Goal: Task Accomplishment & Management: Manage account settings

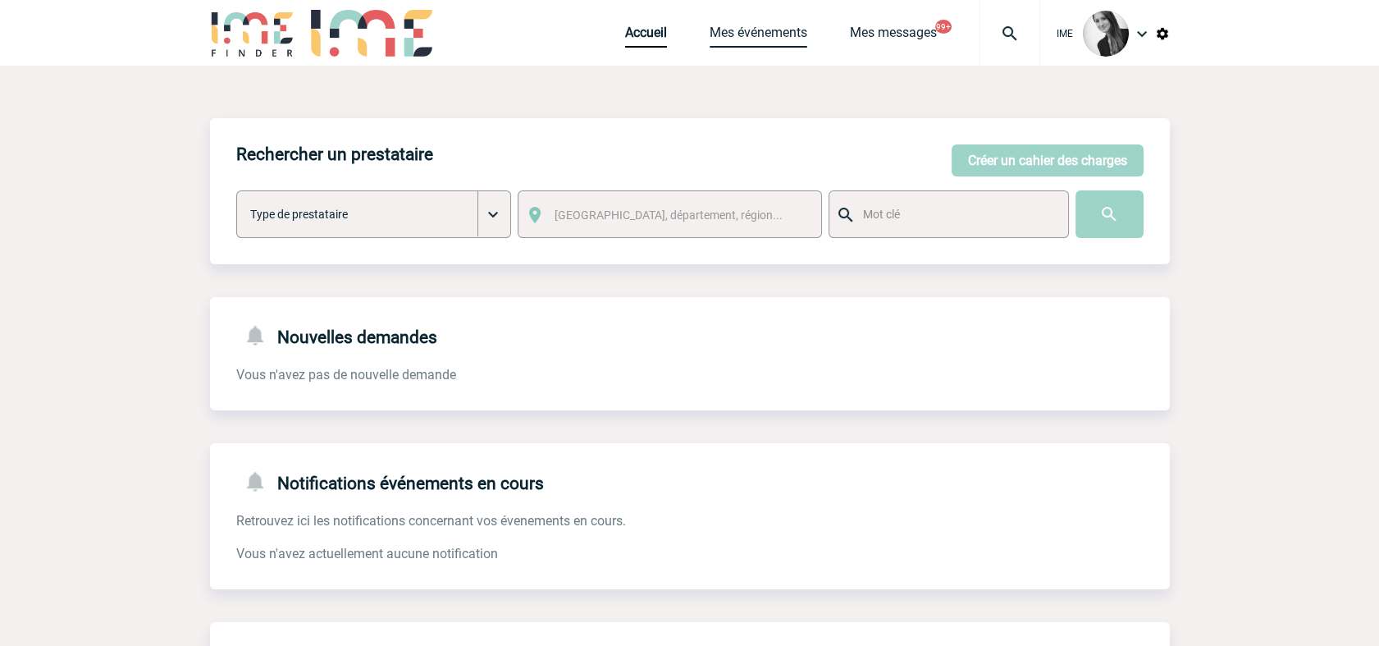
click at [750, 42] on link "Mes événements" at bounding box center [759, 36] width 98 height 23
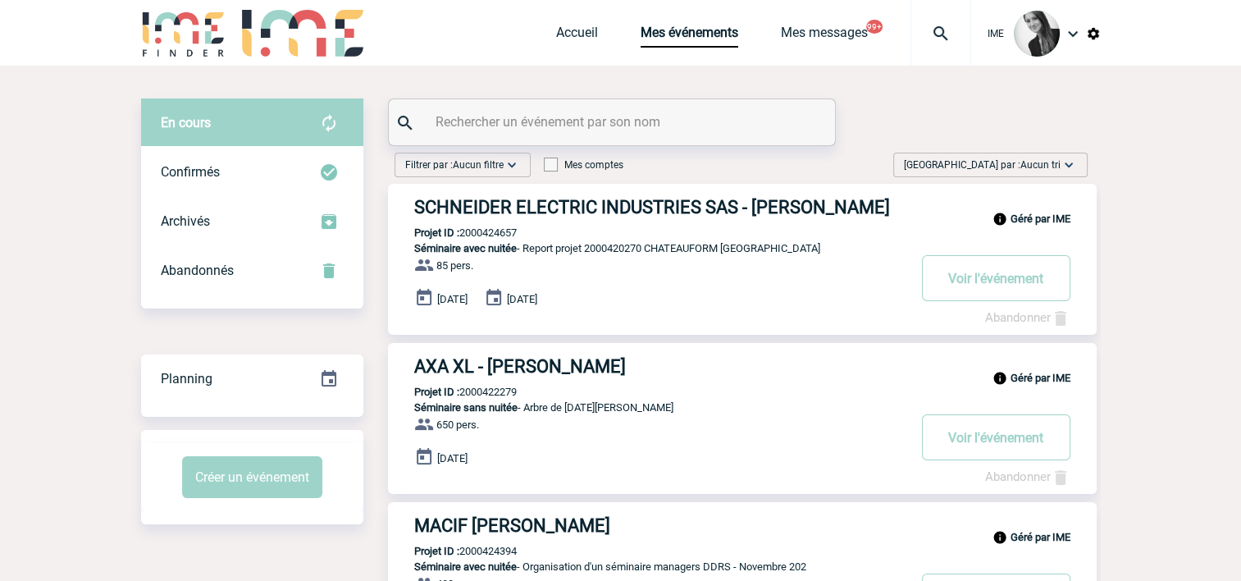
click at [1030, 167] on span "Aucun tri" at bounding box center [1041, 164] width 40 height 11
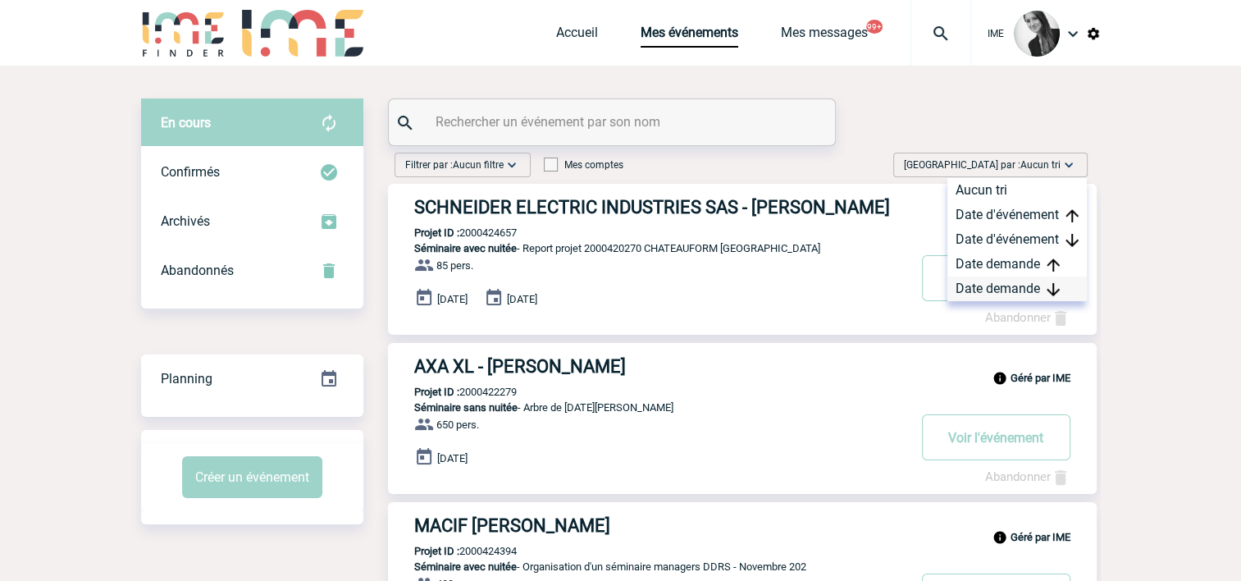
click at [1004, 292] on div "Date demande" at bounding box center [1017, 288] width 139 height 25
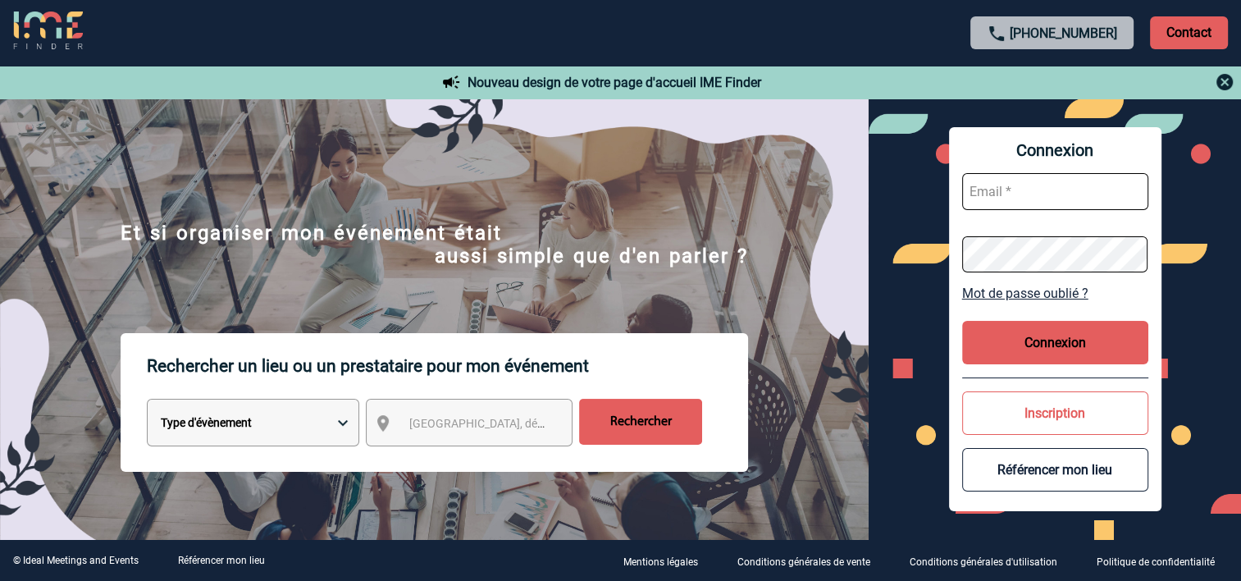
type input "cmercier@ime-groupe.com"
click at [1026, 357] on button "Connexion" at bounding box center [1055, 342] width 186 height 43
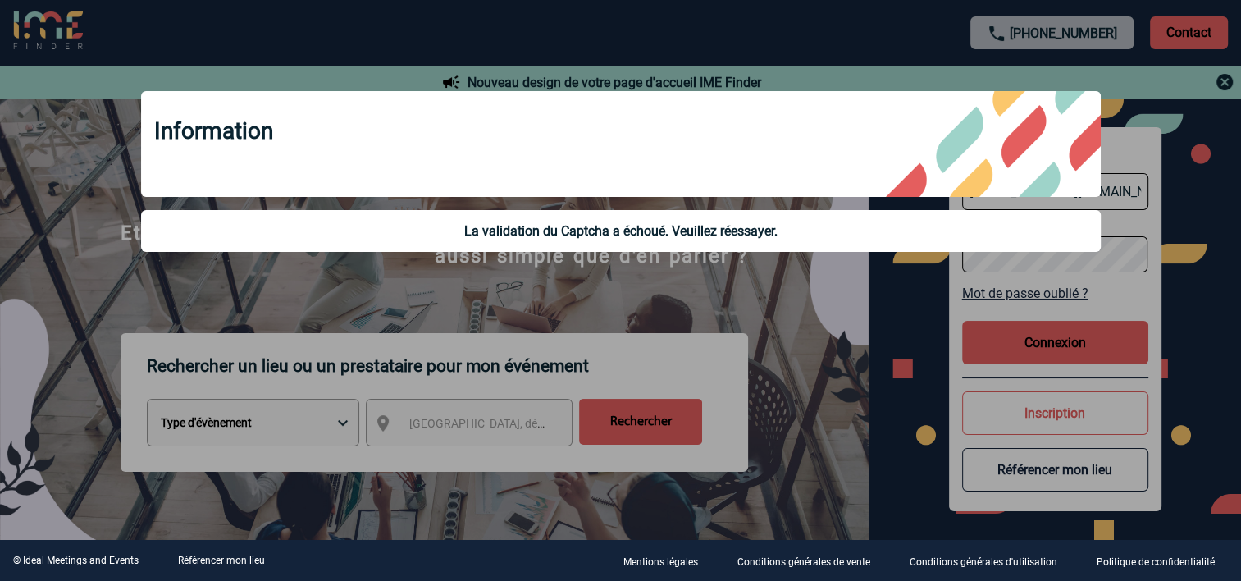
click at [863, 383] on div at bounding box center [620, 290] width 1241 height 581
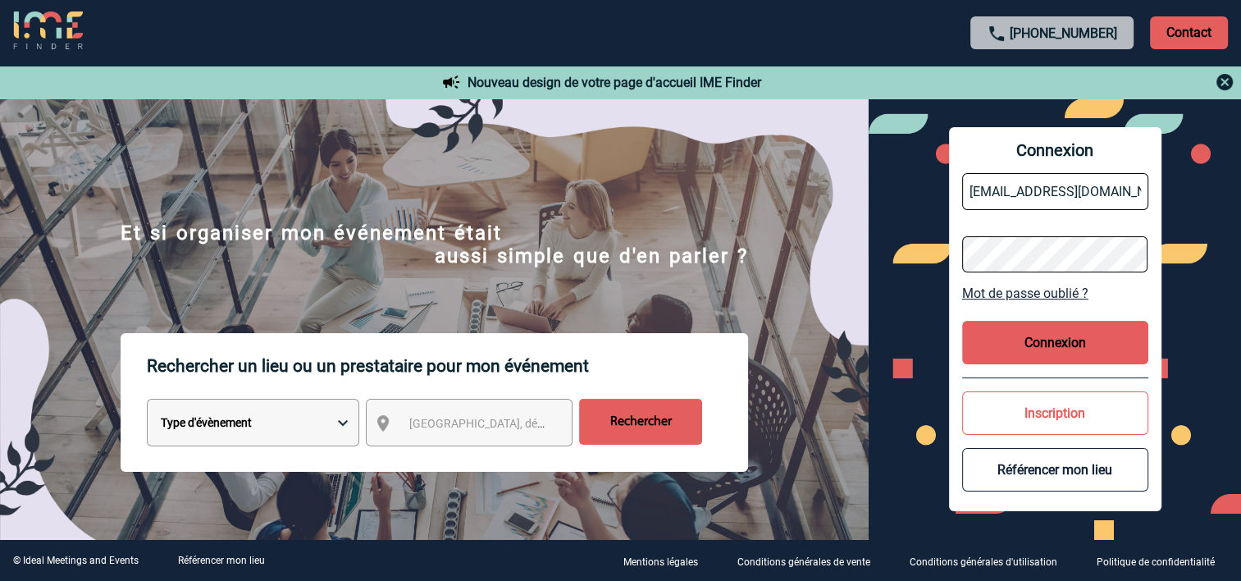
click at [1062, 348] on button "Connexion" at bounding box center [1055, 342] width 186 height 43
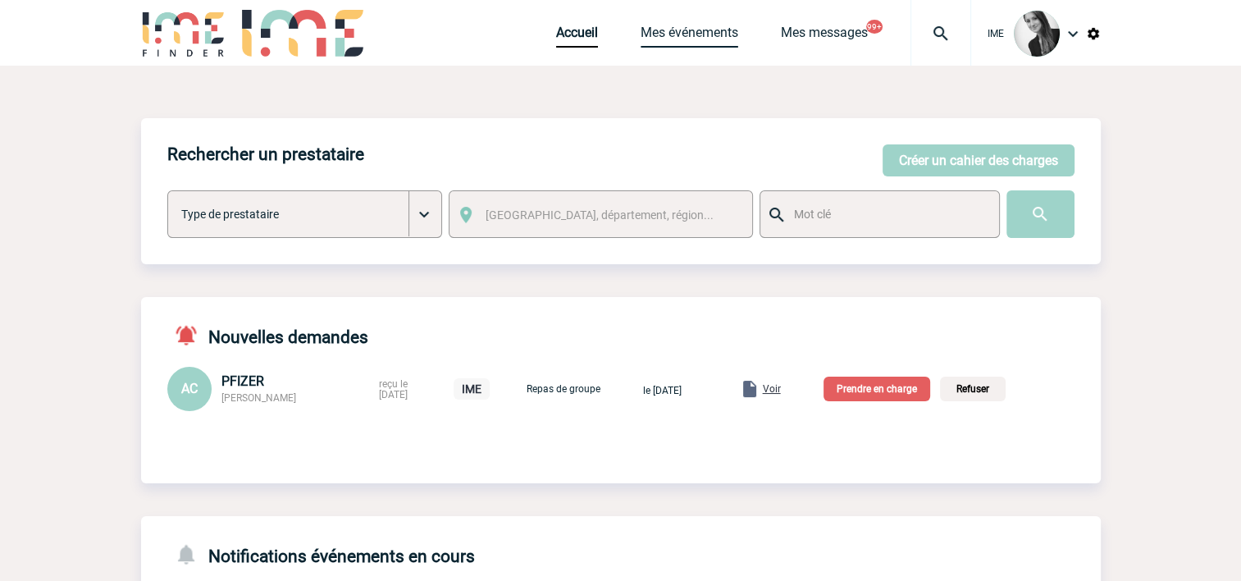
click at [690, 33] on link "Mes événements" at bounding box center [690, 36] width 98 height 23
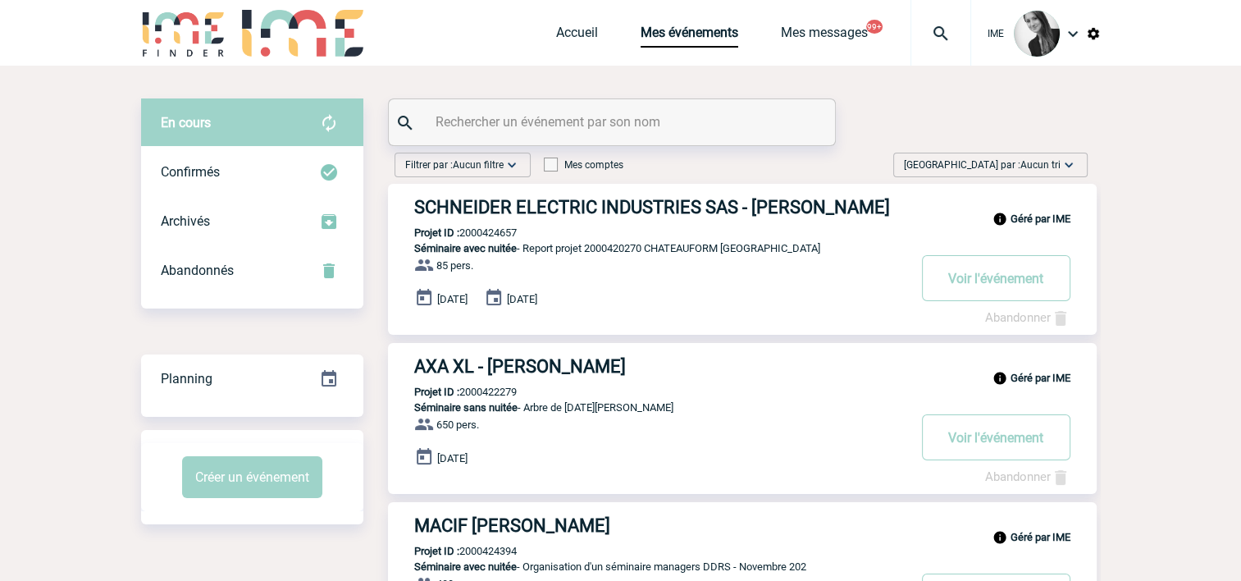
click at [1079, 157] on div "[GEOGRAPHIC_DATA] par : Aucun tri Aucun tri Date d'événement Date d'événement D…" at bounding box center [990, 165] width 194 height 25
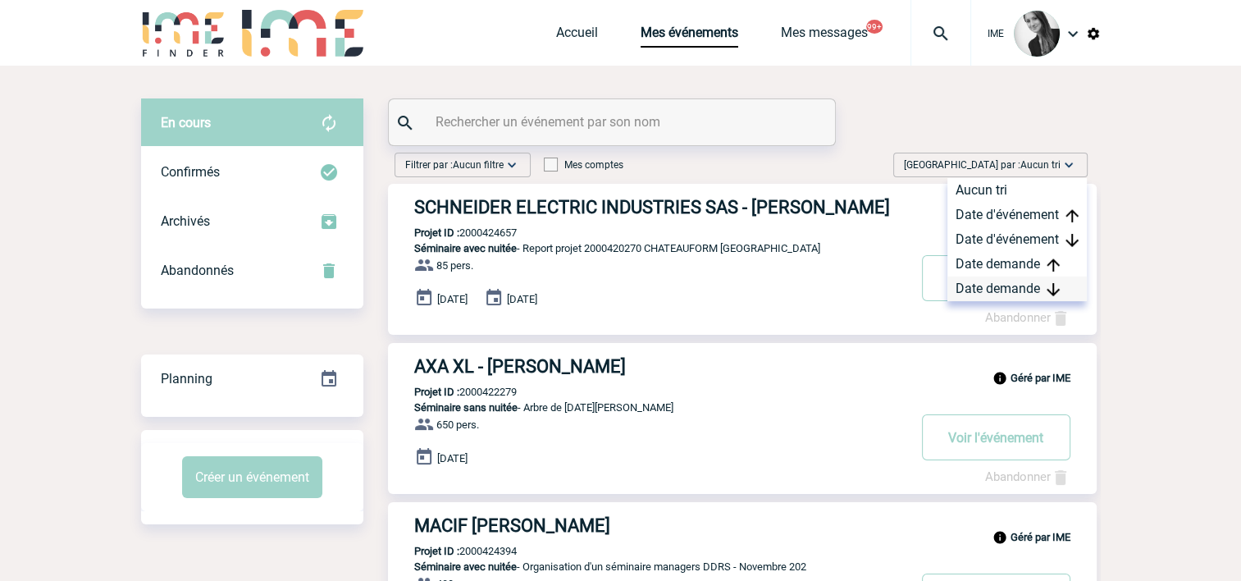
click at [984, 294] on div "Date demande" at bounding box center [1017, 288] width 139 height 25
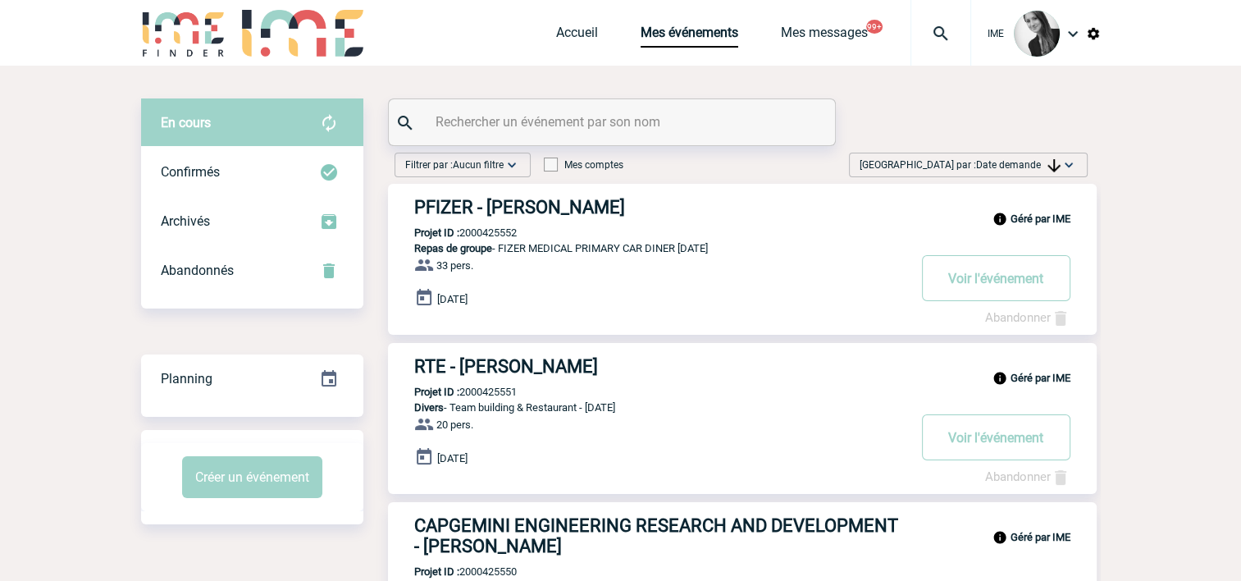
click at [1037, 162] on span "Date demande" at bounding box center [1018, 164] width 85 height 11
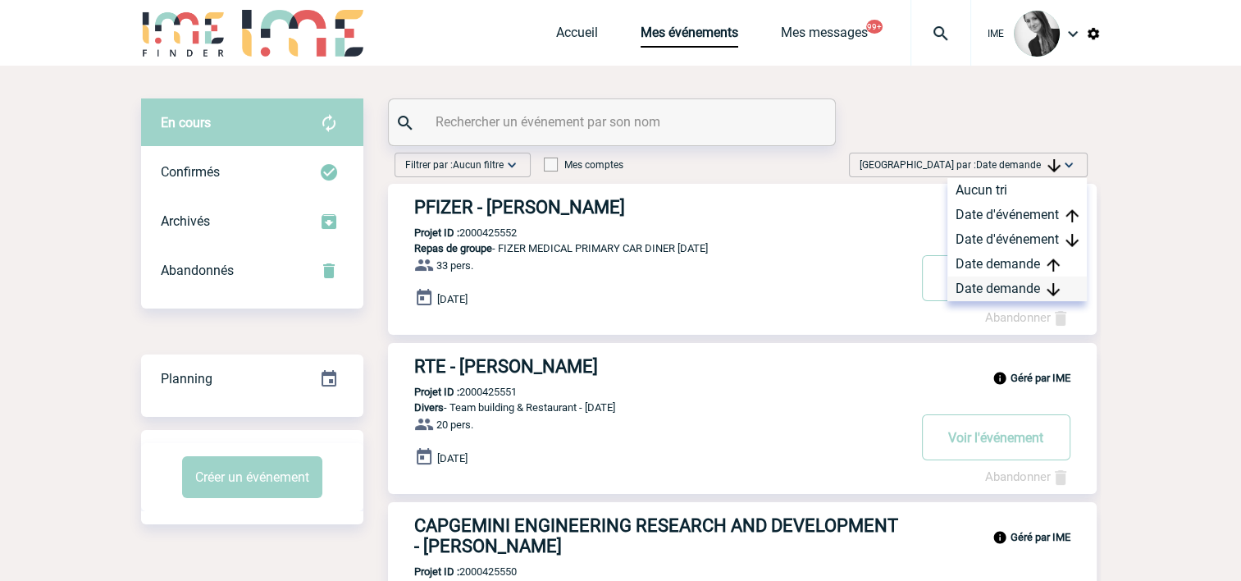
click at [1009, 292] on div "Date demande" at bounding box center [1017, 288] width 139 height 25
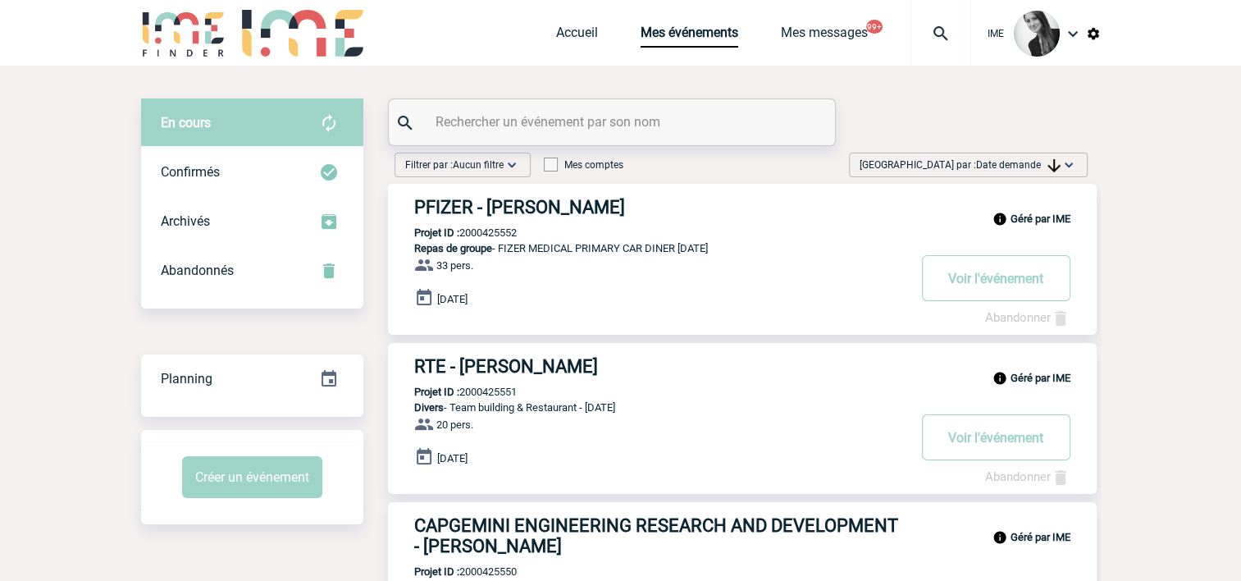
click at [1042, 170] on span "Date demande" at bounding box center [1018, 164] width 85 height 11
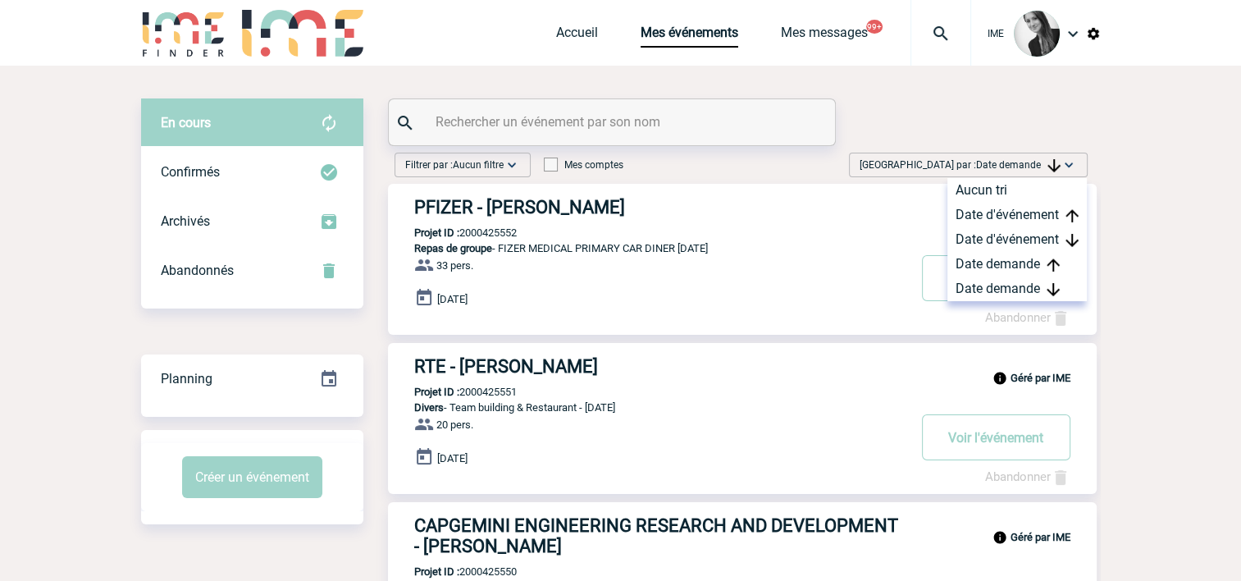
drag, startPoint x: 1011, startPoint y: 291, endPoint x: 942, endPoint y: 309, distance: 71.2
click at [1011, 292] on div "Date demande" at bounding box center [1017, 288] width 139 height 25
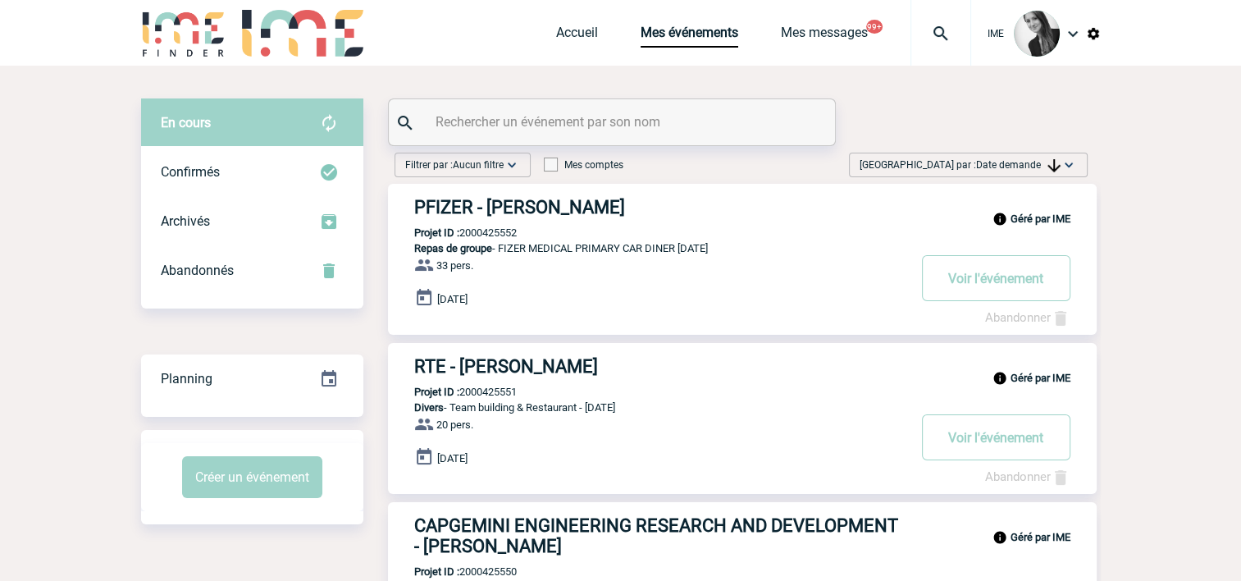
click at [976, 161] on span "Date demande" at bounding box center [1018, 164] width 85 height 11
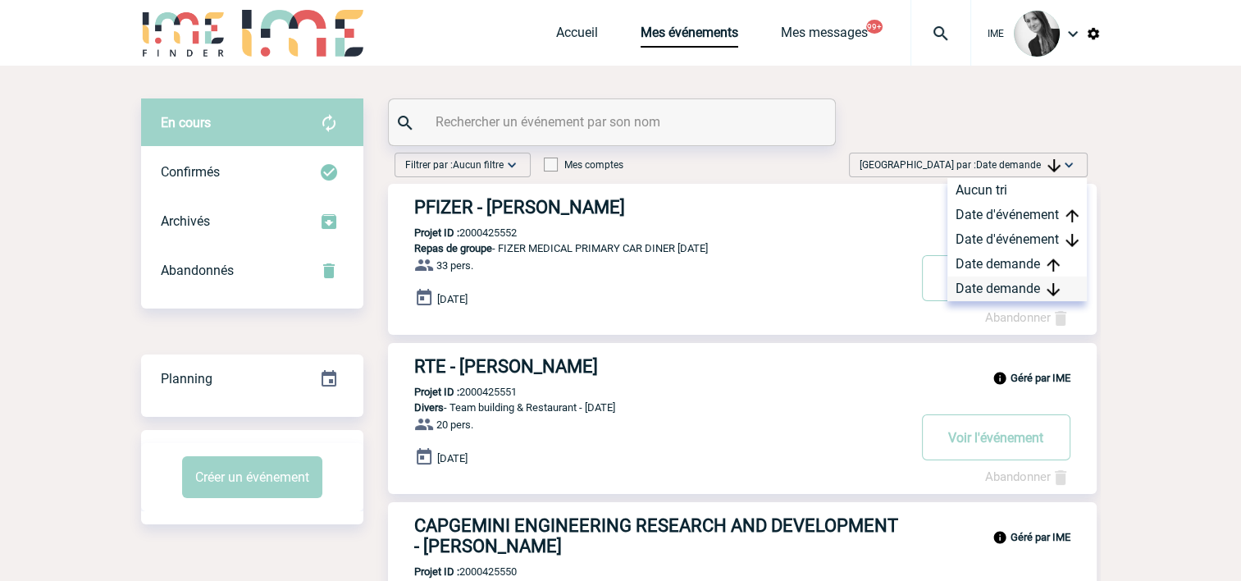
click at [975, 290] on div "Date demande" at bounding box center [1017, 288] width 139 height 25
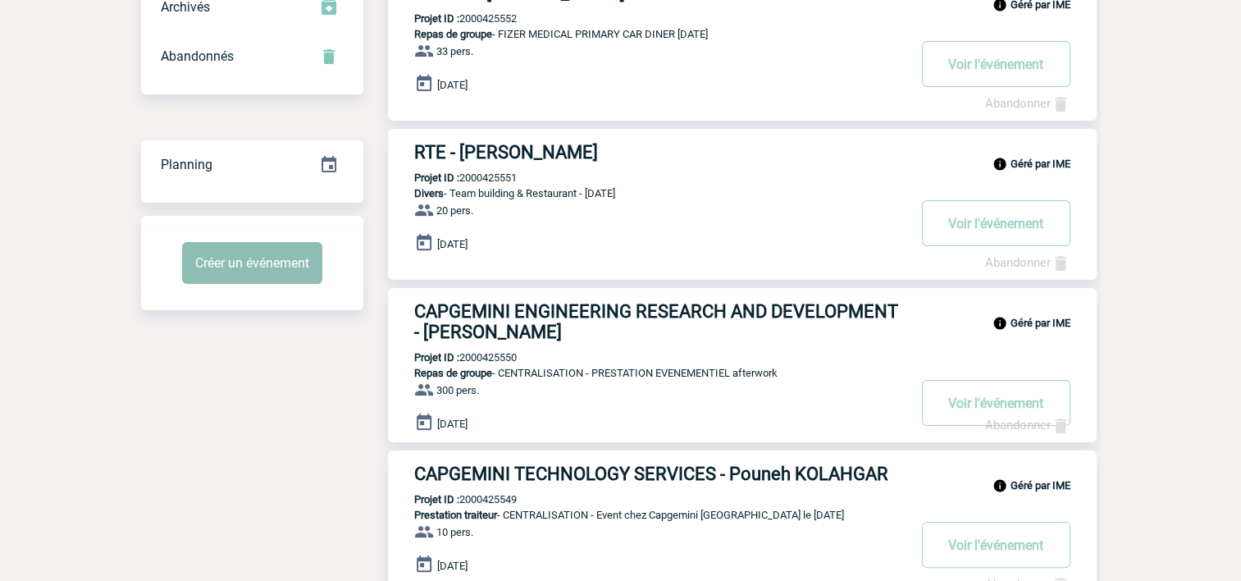
scroll to position [82, 0]
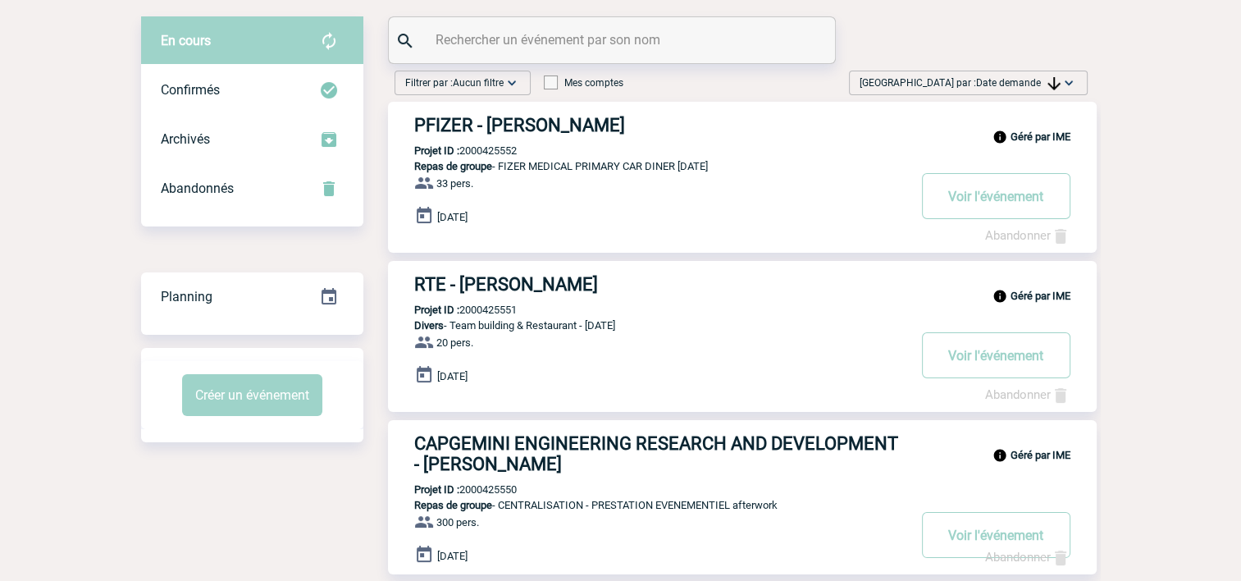
click at [999, 85] on span "Date demande" at bounding box center [1018, 82] width 85 height 11
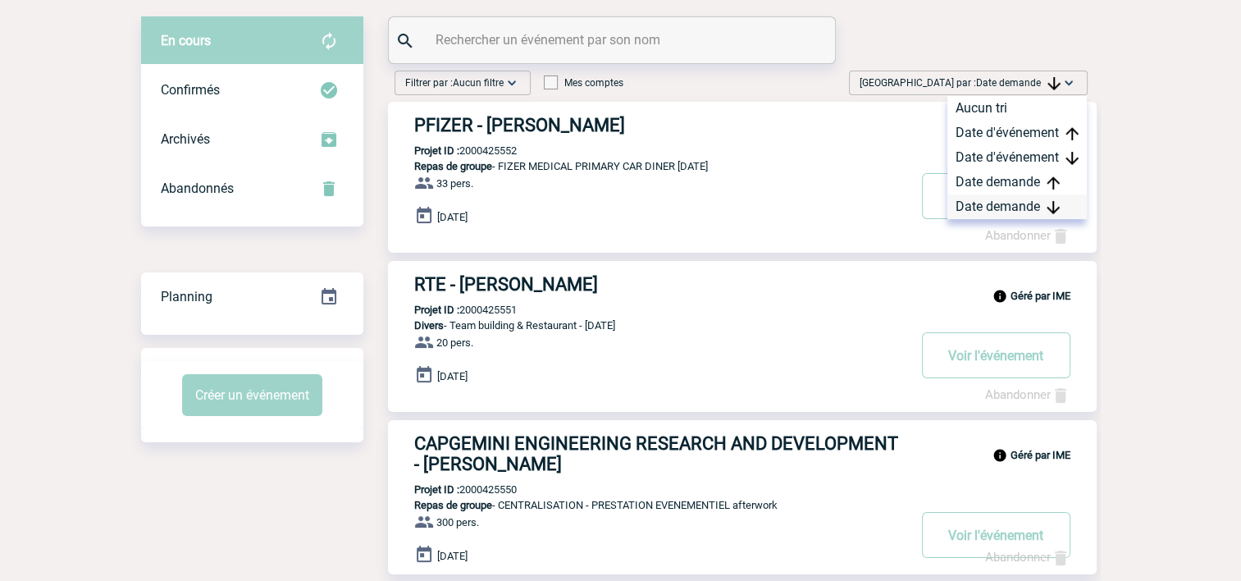
click at [956, 209] on div "Date demande" at bounding box center [1017, 206] width 139 height 25
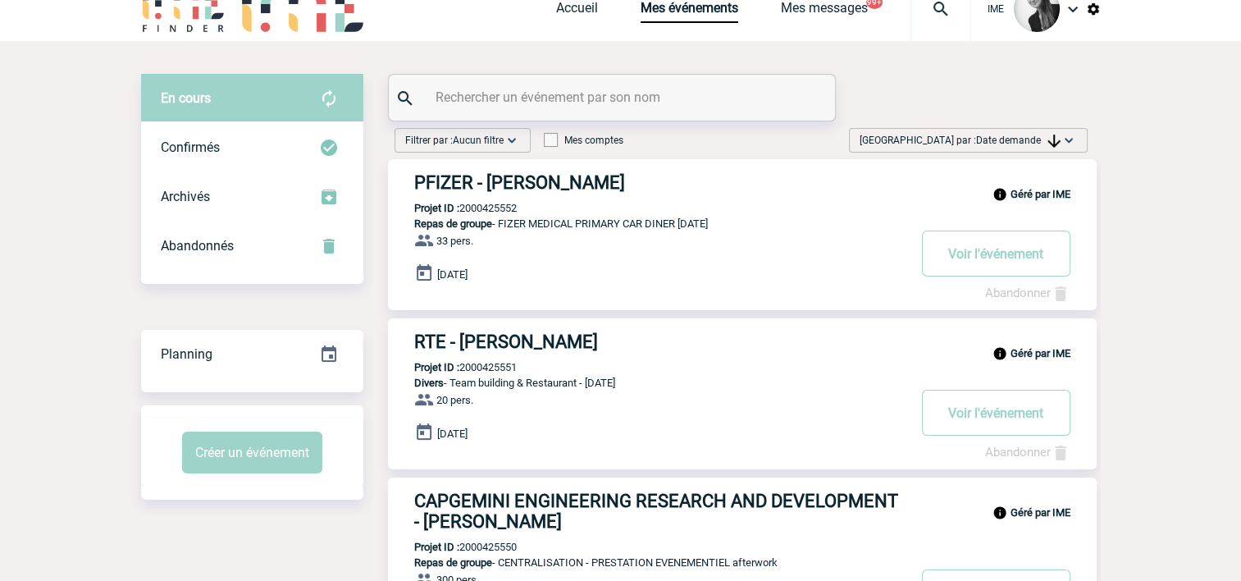
scroll to position [0, 0]
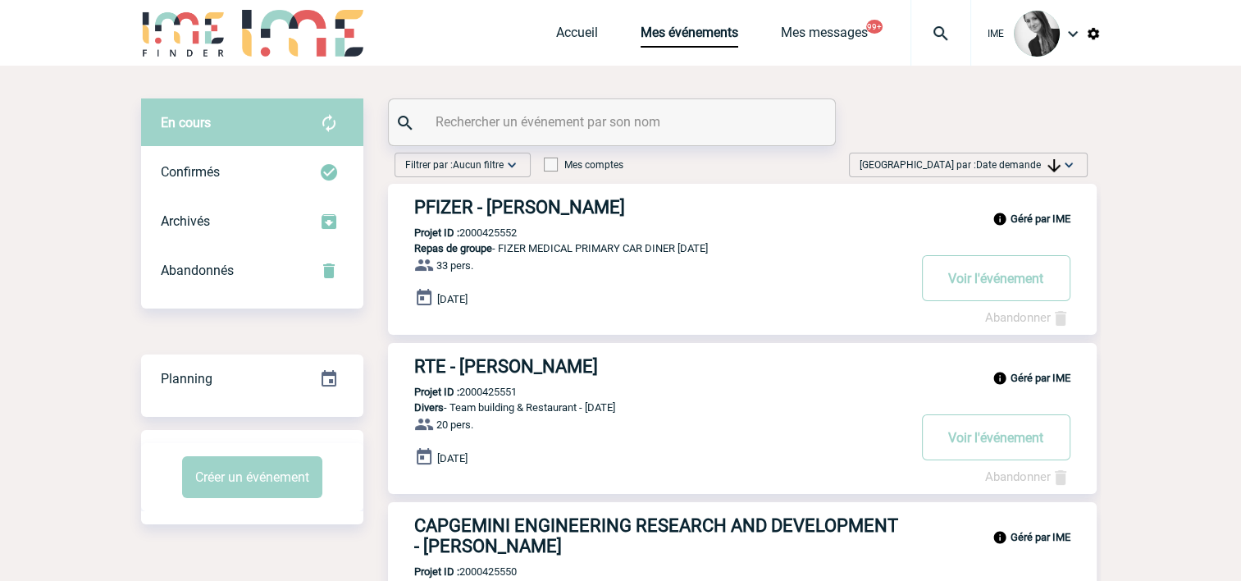
click at [1000, 166] on span "Date demande" at bounding box center [1018, 164] width 85 height 11
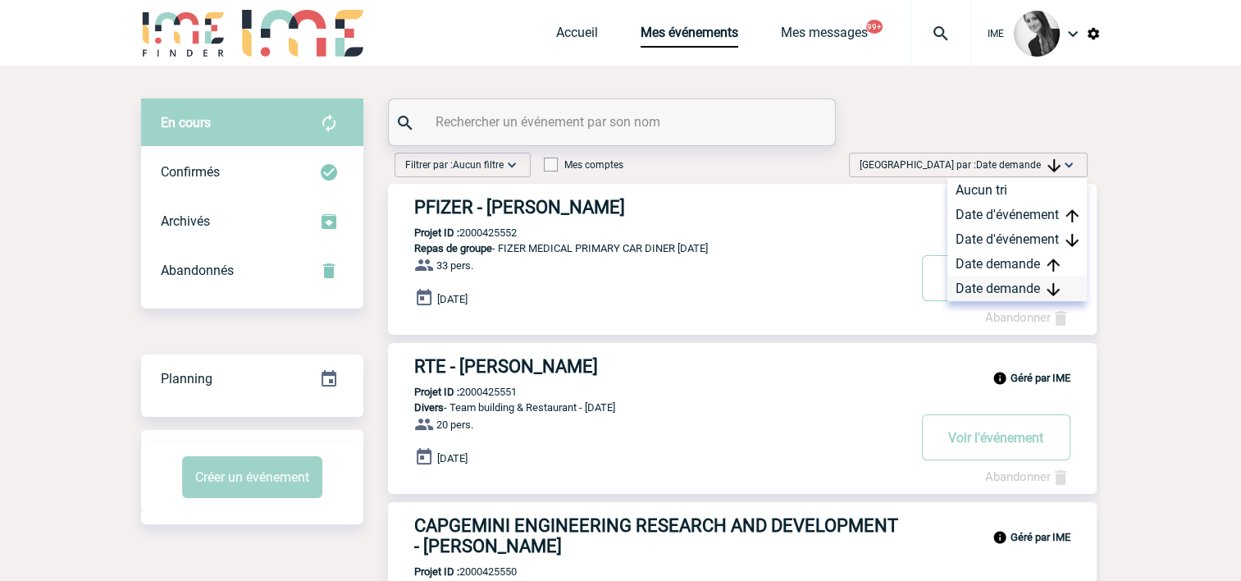
click at [985, 288] on div "Date demande" at bounding box center [1017, 288] width 139 height 25
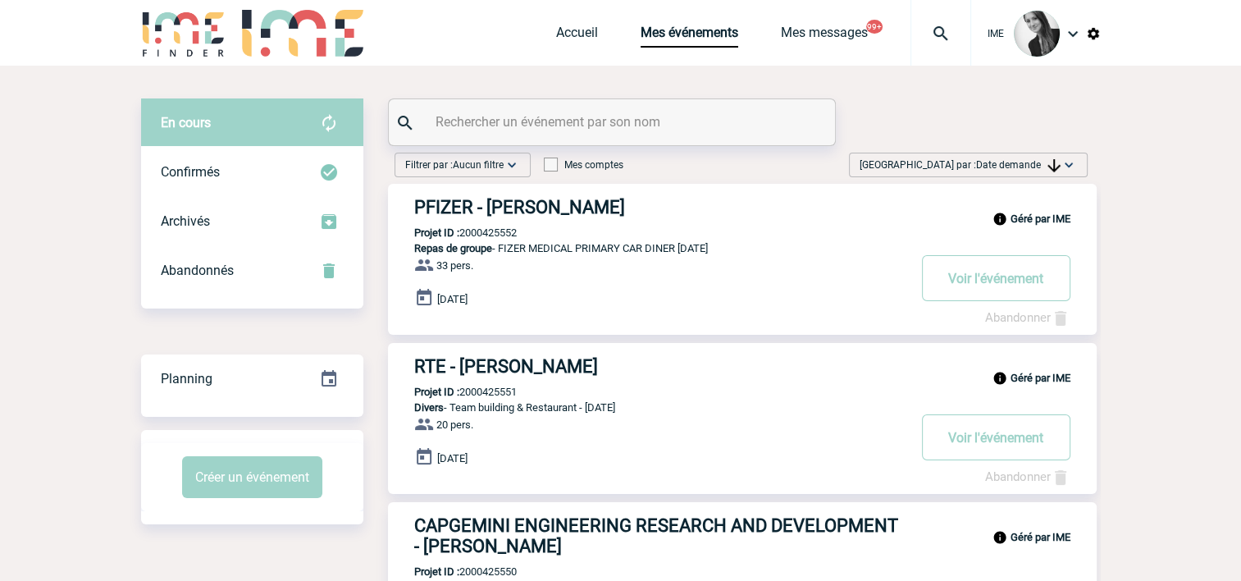
drag, startPoint x: 1046, startPoint y: 169, endPoint x: 1034, endPoint y: 238, distance: 70.0
click at [1043, 180] on div "[GEOGRAPHIC_DATA] par : Date demande Aucun tri Date d'événement Date d'événemen…" at bounding box center [969, 168] width 252 height 31
drag, startPoint x: 1034, startPoint y: 168, endPoint x: 1034, endPoint y: 180, distance: 12.3
click at [1034, 167] on span "Date demande" at bounding box center [1018, 164] width 85 height 11
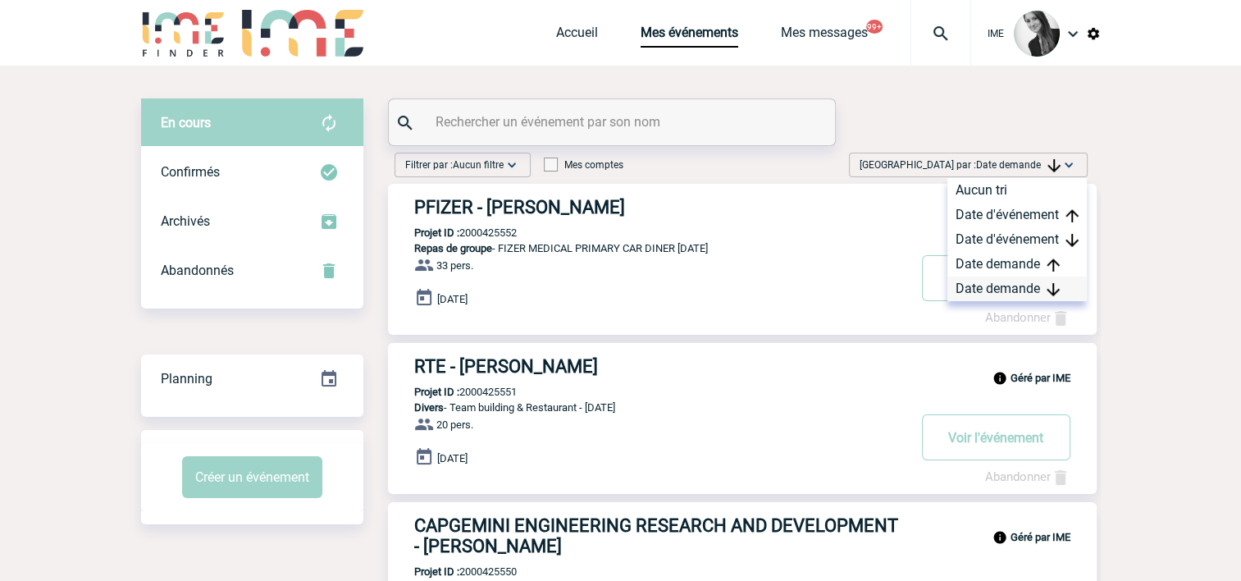
click at [1005, 296] on div "Date demande" at bounding box center [1017, 288] width 139 height 25
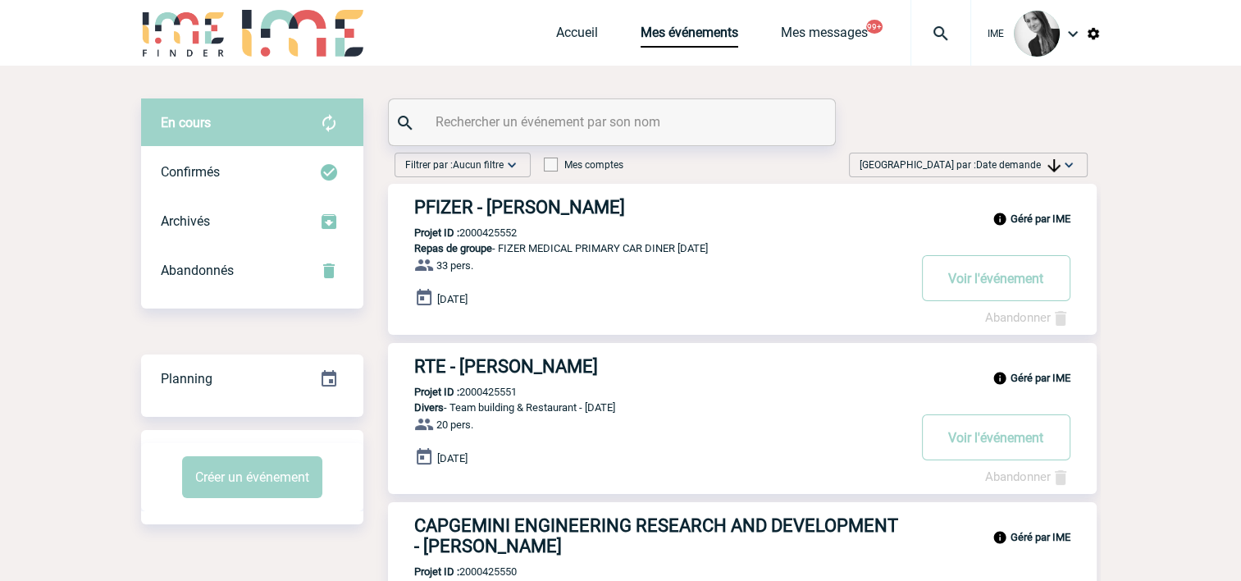
drag, startPoint x: 1027, startPoint y: 168, endPoint x: 1035, endPoint y: 187, distance: 20.6
click at [1027, 168] on span "Date demande" at bounding box center [1018, 164] width 85 height 11
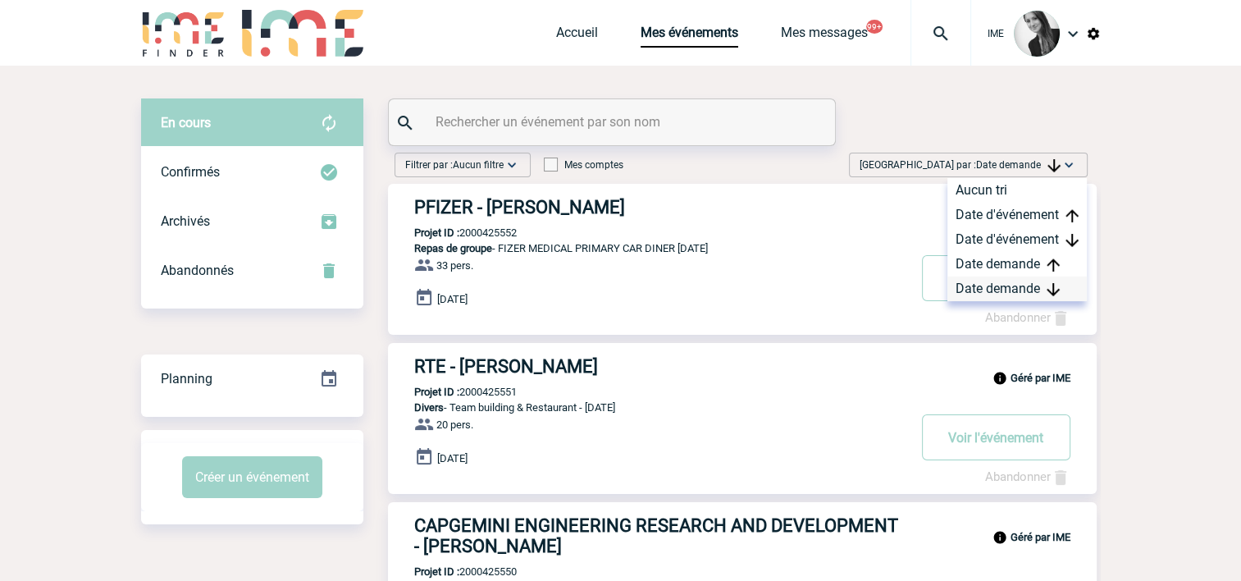
click at [1008, 289] on div "Date demande" at bounding box center [1017, 288] width 139 height 25
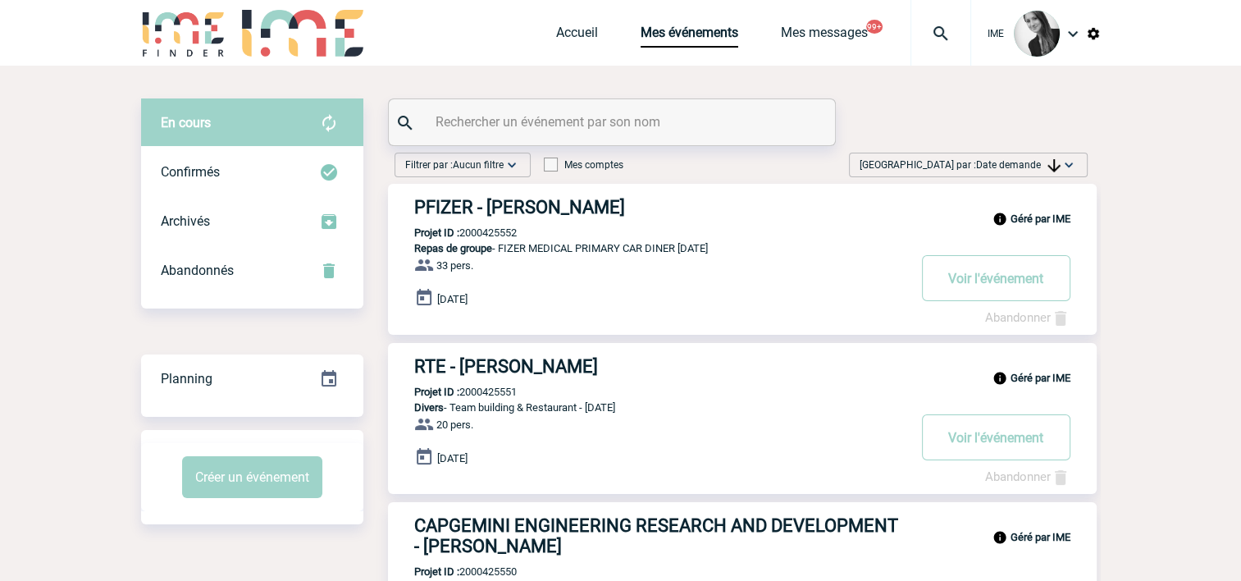
click at [994, 163] on span "Date demande" at bounding box center [1018, 164] width 85 height 11
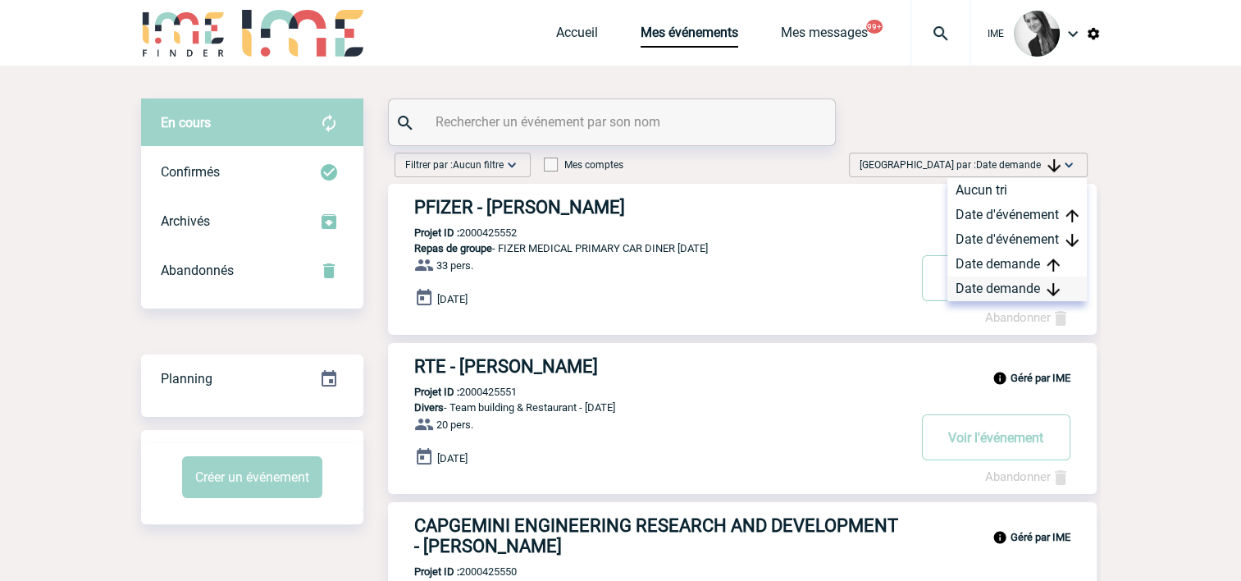
click at [992, 289] on div "Date demande" at bounding box center [1017, 288] width 139 height 25
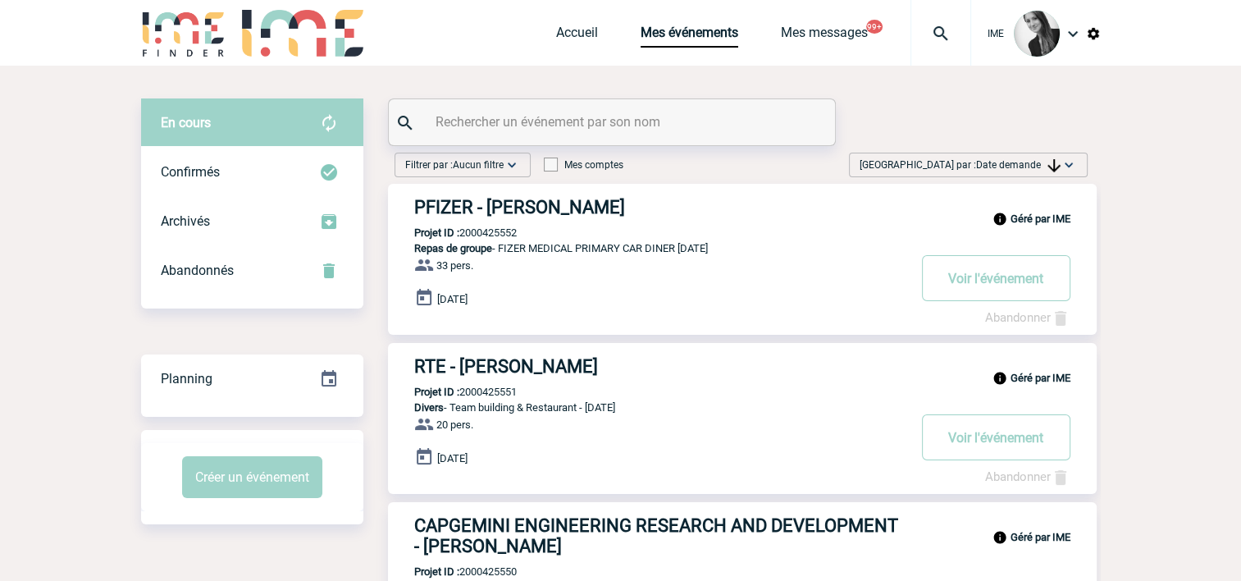
click at [1019, 171] on span "[GEOGRAPHIC_DATA] par : Date demande" at bounding box center [960, 165] width 201 height 16
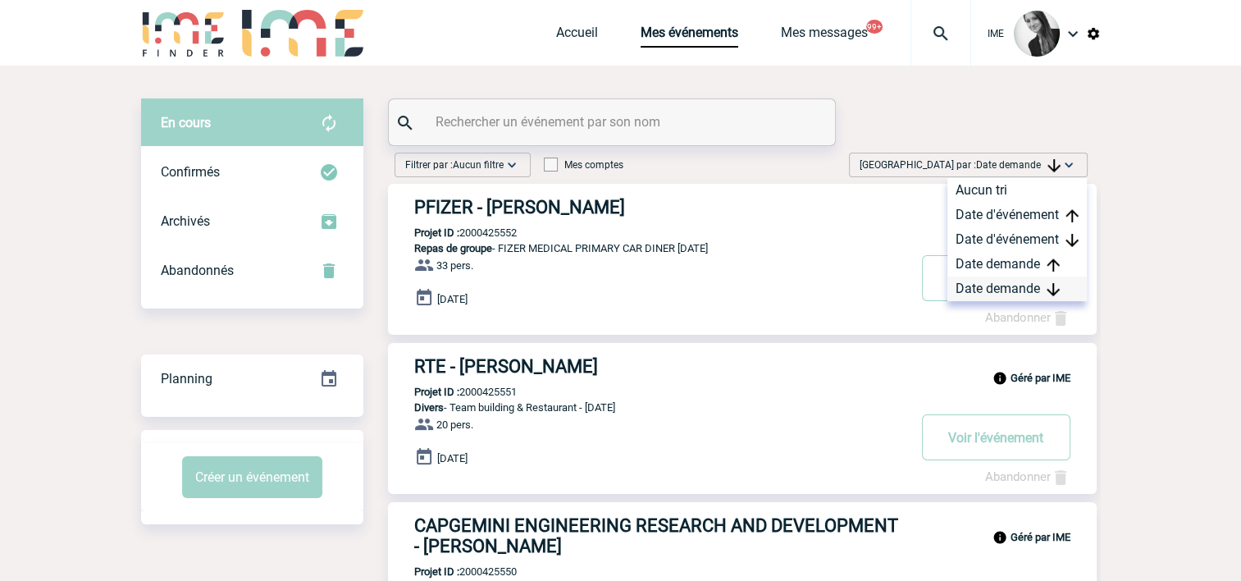
click at [992, 290] on div "Date demande" at bounding box center [1017, 288] width 139 height 25
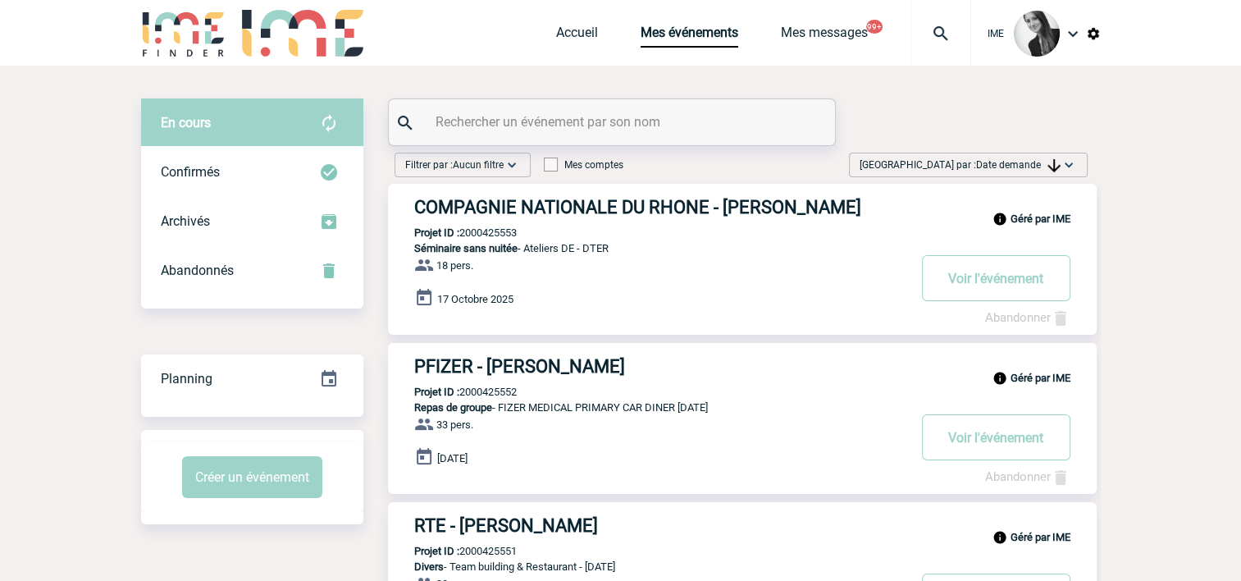
click at [1023, 162] on span "Date demande" at bounding box center [1018, 164] width 85 height 11
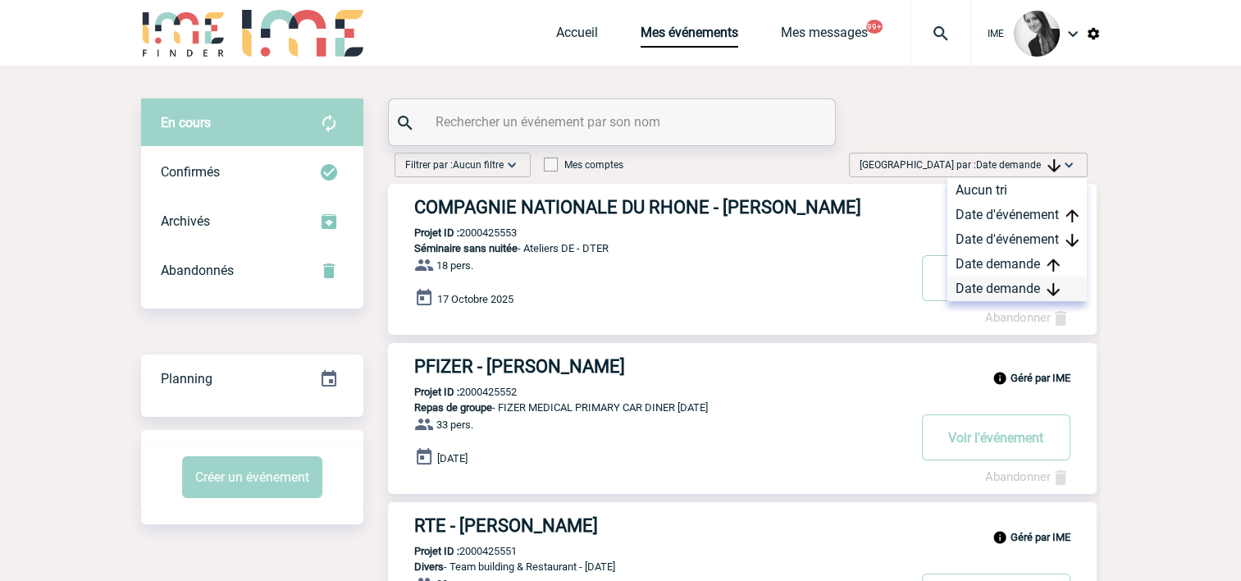
click at [995, 292] on div "Date demande" at bounding box center [1017, 288] width 139 height 25
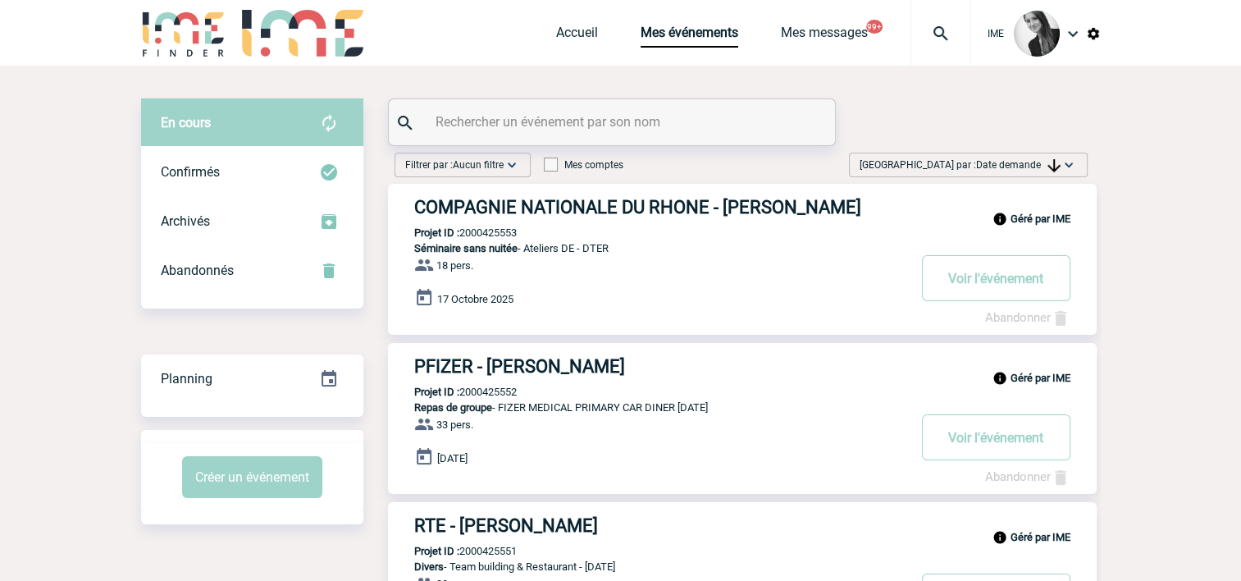
click at [978, 162] on span "Date demande" at bounding box center [1018, 164] width 85 height 11
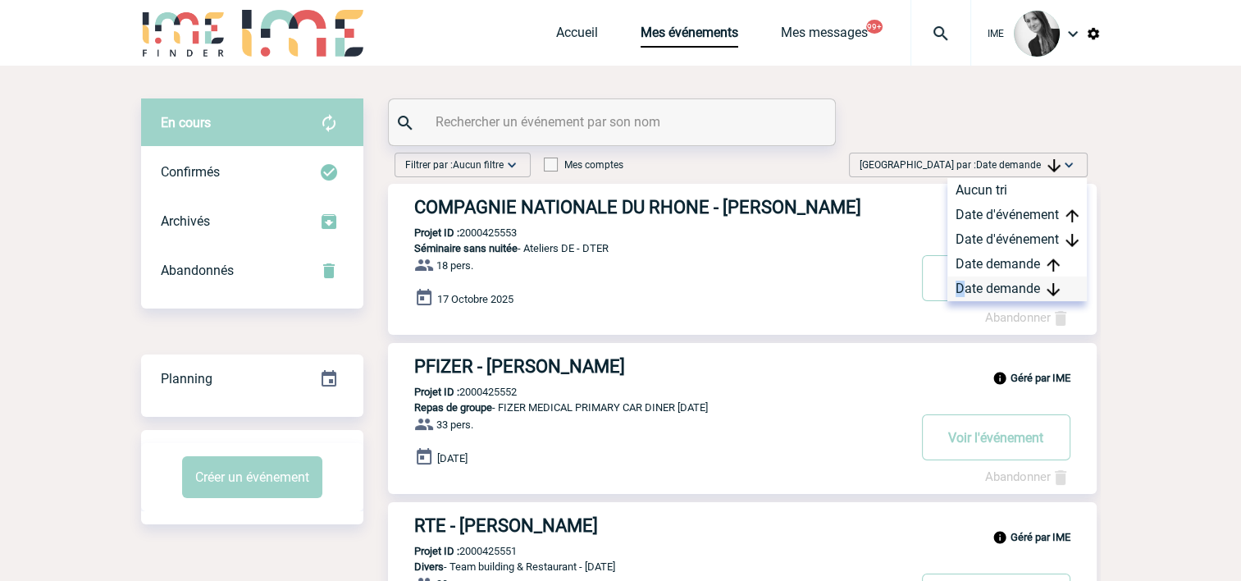
drag, startPoint x: 978, startPoint y: 162, endPoint x: 960, endPoint y: 292, distance: 130.9
click at [960, 292] on div "Date demande" at bounding box center [1017, 288] width 139 height 25
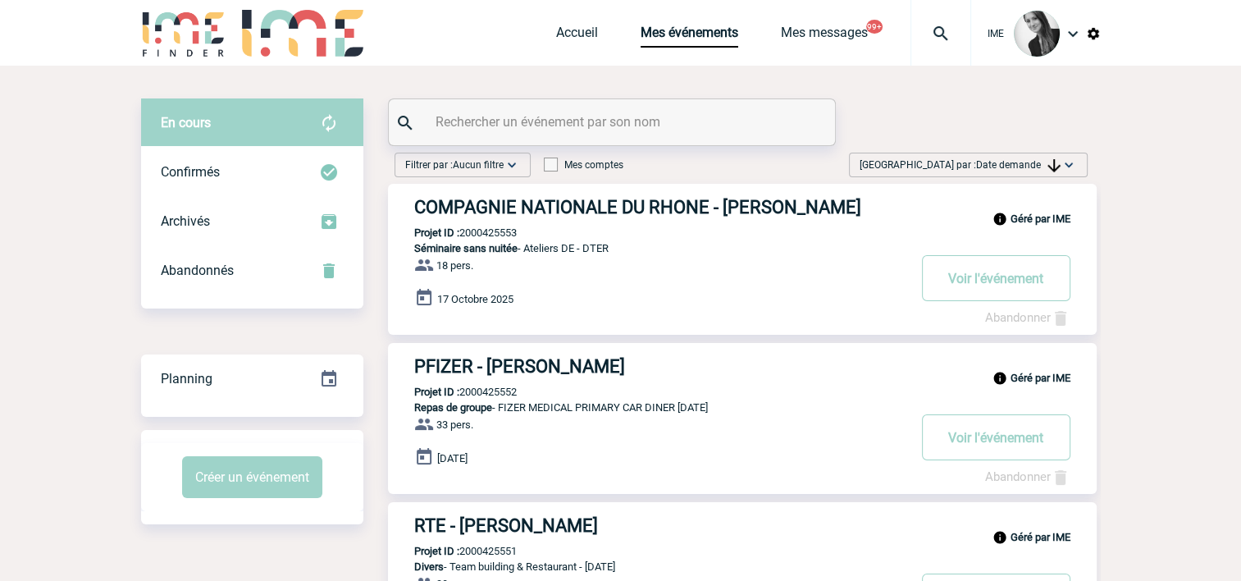
click at [1035, 161] on span "Date demande" at bounding box center [1018, 164] width 85 height 11
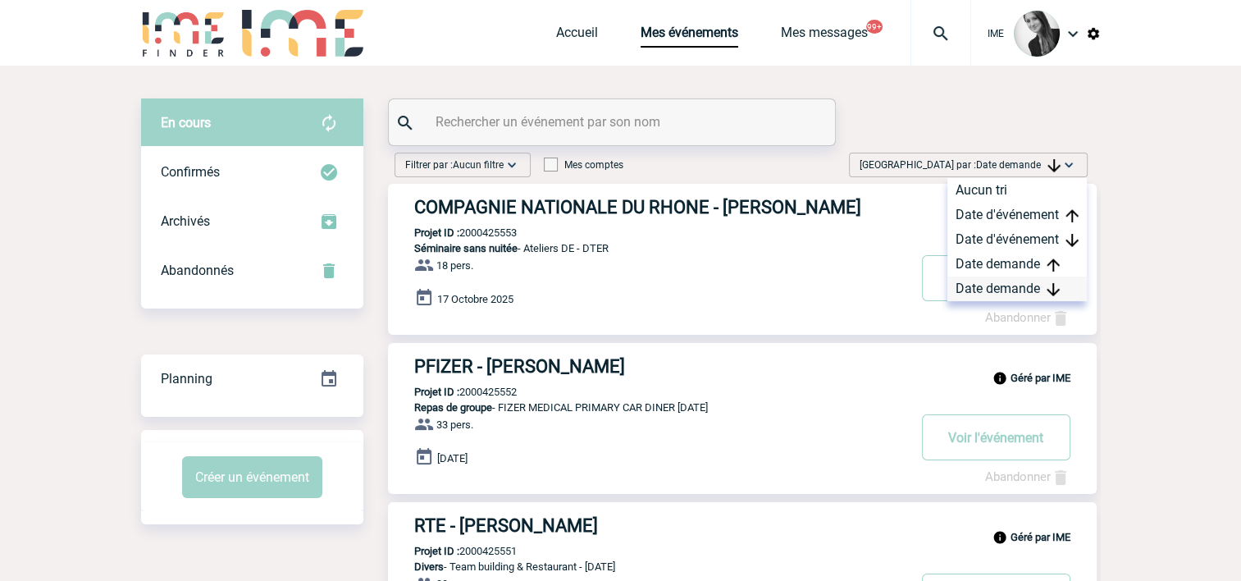
click at [1018, 286] on div "Date demande" at bounding box center [1017, 288] width 139 height 25
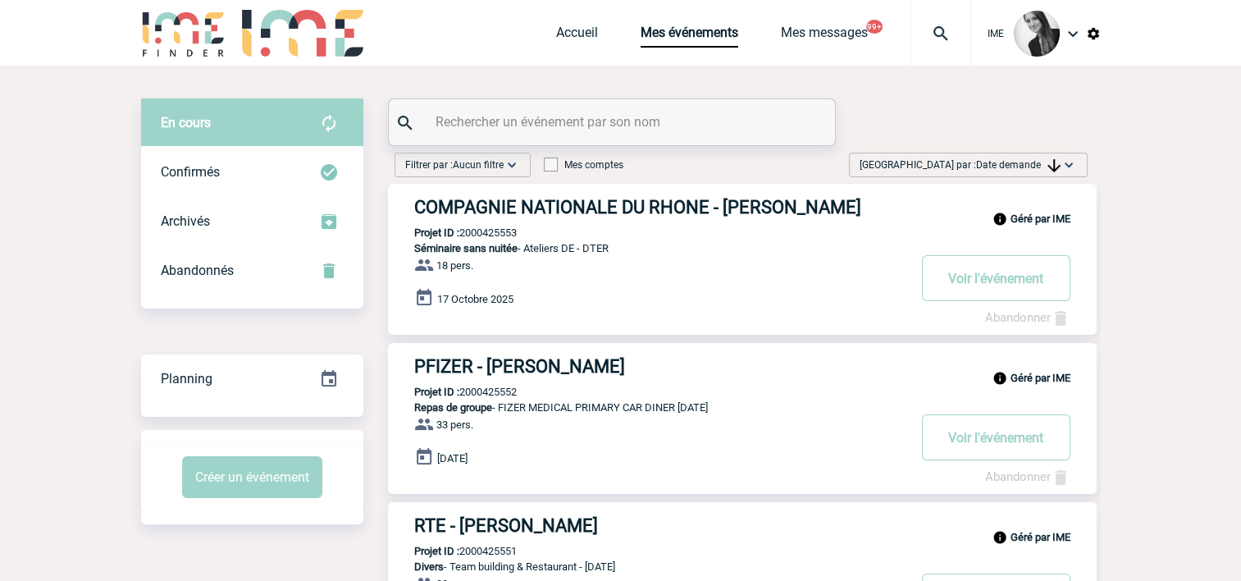
drag, startPoint x: 1041, startPoint y: 162, endPoint x: 1035, endPoint y: 198, distance: 36.6
click at [1041, 162] on span "Date demande" at bounding box center [1018, 164] width 85 height 11
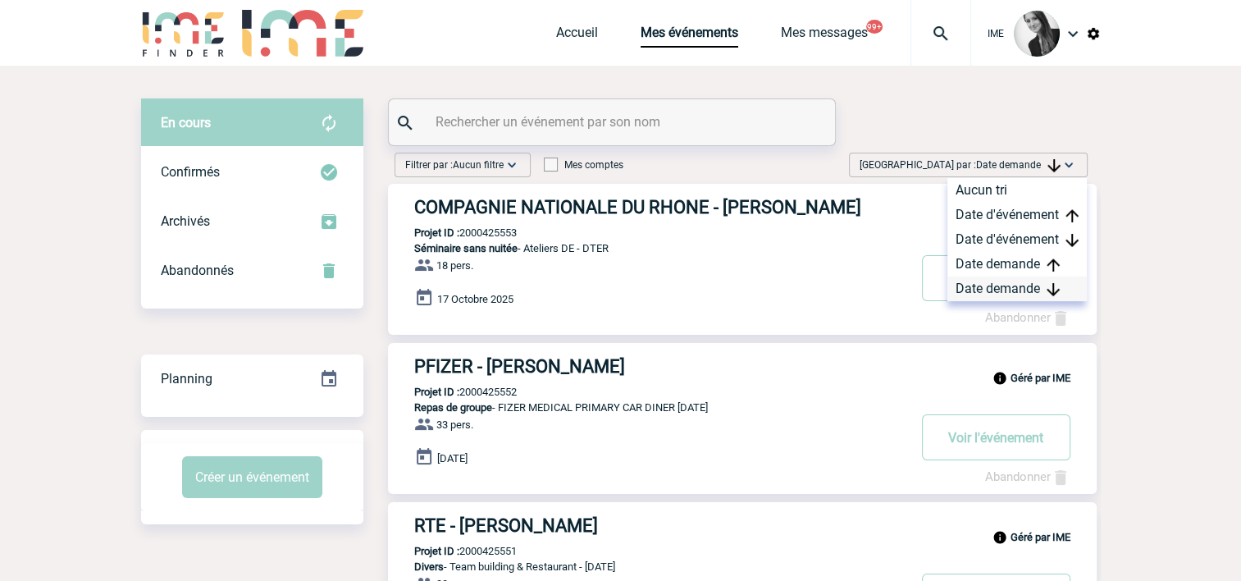
click at [998, 281] on div "Date demande" at bounding box center [1017, 288] width 139 height 25
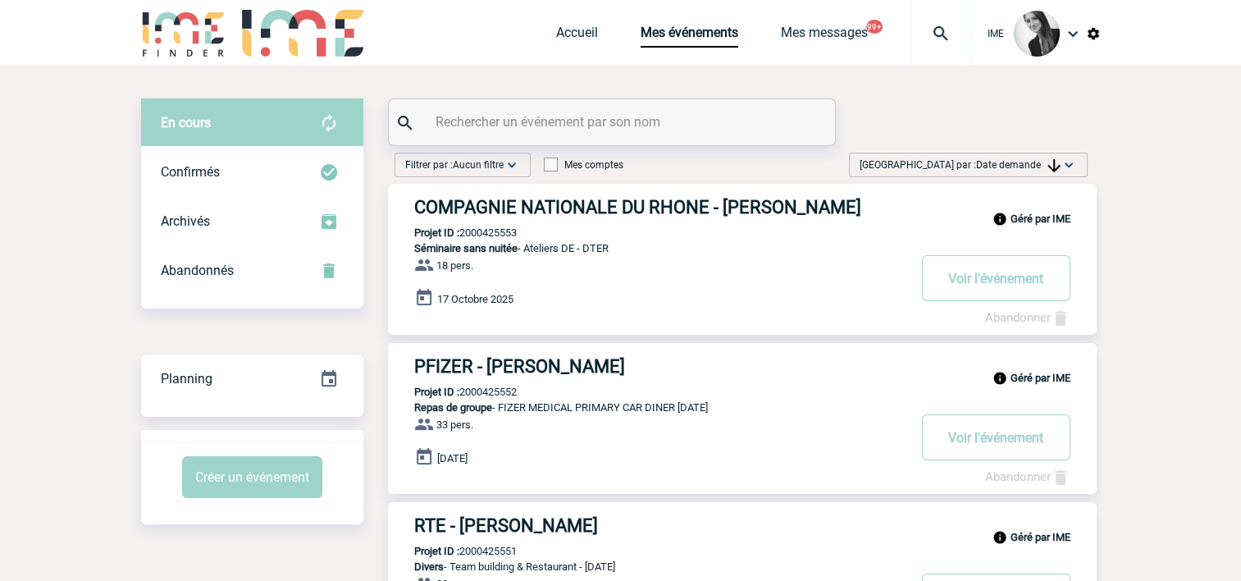
click at [1047, 172] on span "[GEOGRAPHIC_DATA] par : Date demande" at bounding box center [960, 165] width 201 height 16
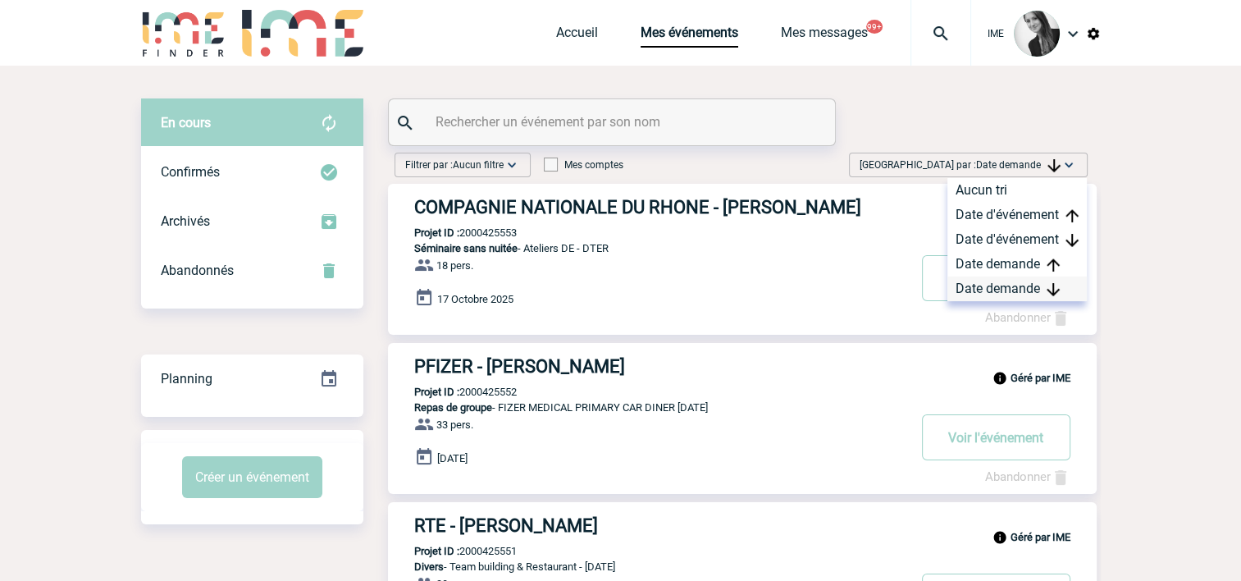
click at [1010, 286] on div "Date demande" at bounding box center [1017, 288] width 139 height 25
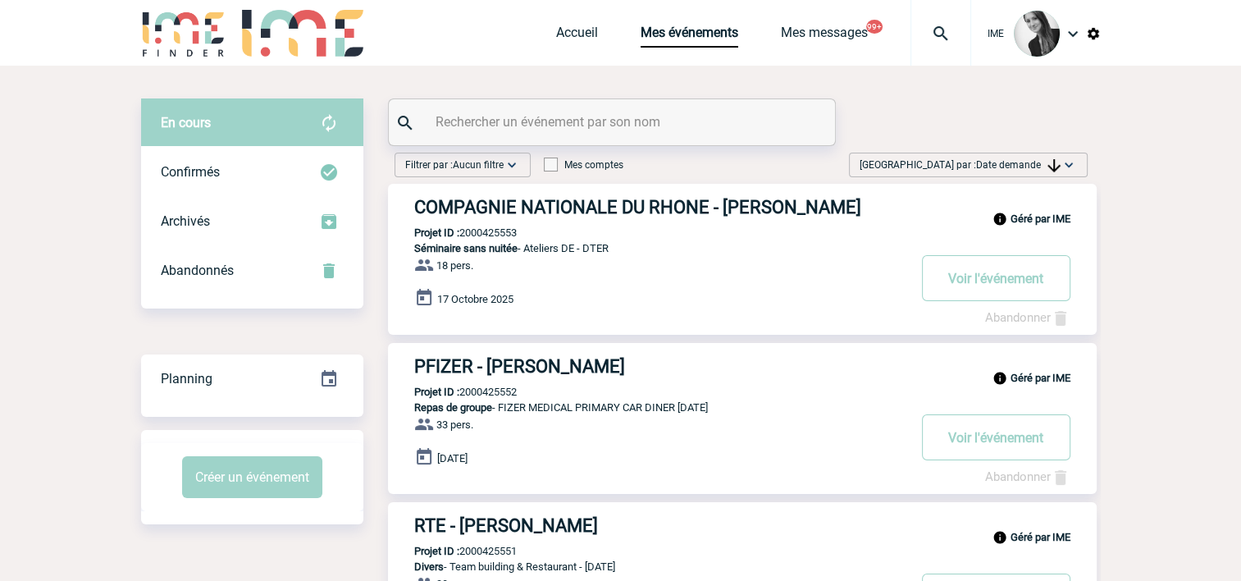
click at [1032, 176] on div "[GEOGRAPHIC_DATA] par : Date demande Aucun tri Date d'événement Date d'événemen…" at bounding box center [968, 165] width 239 height 25
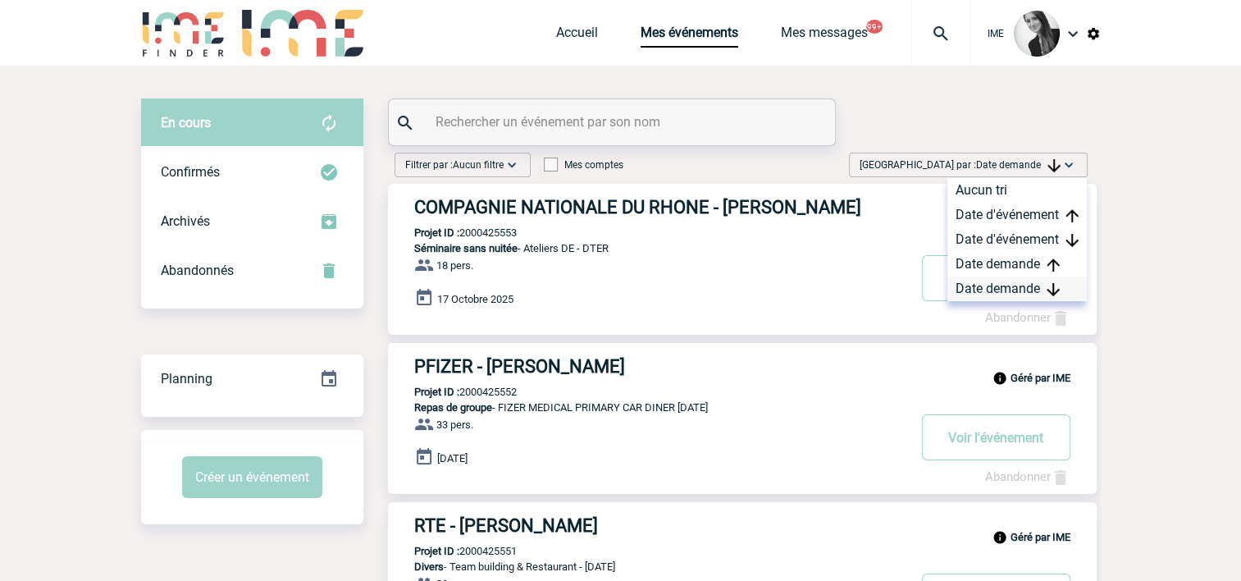
click at [1004, 286] on div "Date demande" at bounding box center [1017, 288] width 139 height 25
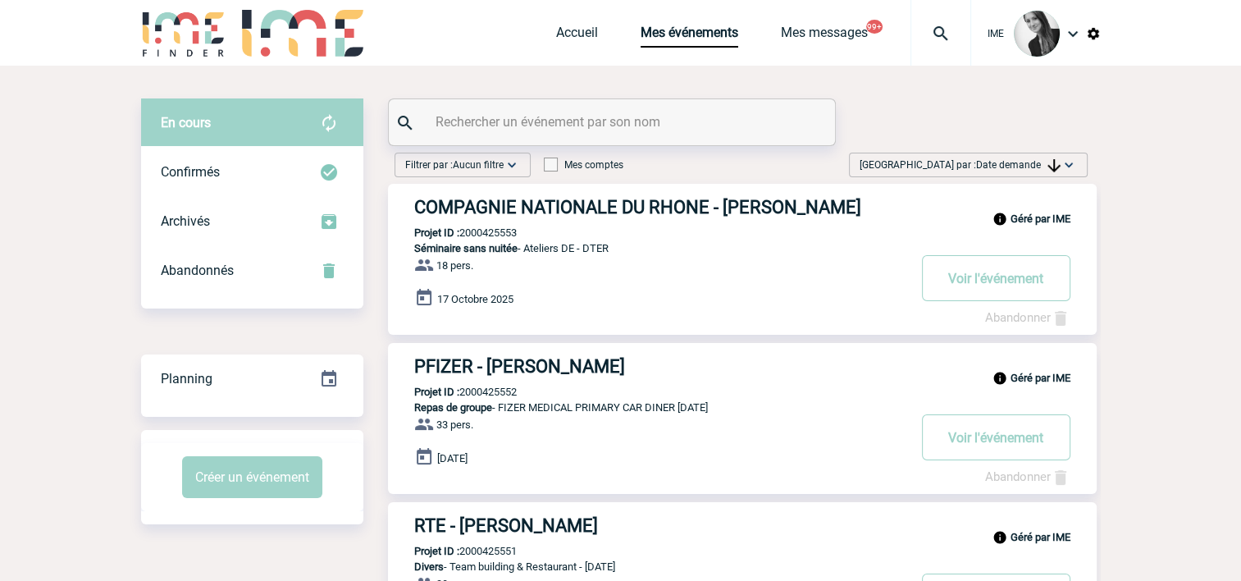
click at [1000, 163] on span "Date demande" at bounding box center [1018, 164] width 85 height 11
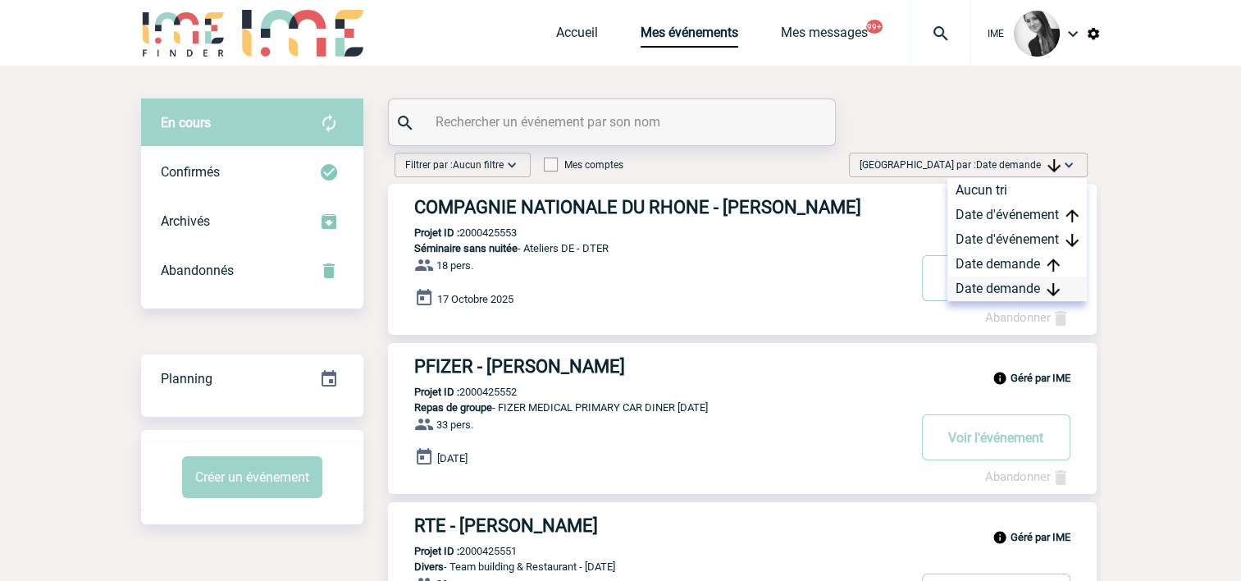
click at [997, 284] on div "Date demande" at bounding box center [1017, 288] width 139 height 25
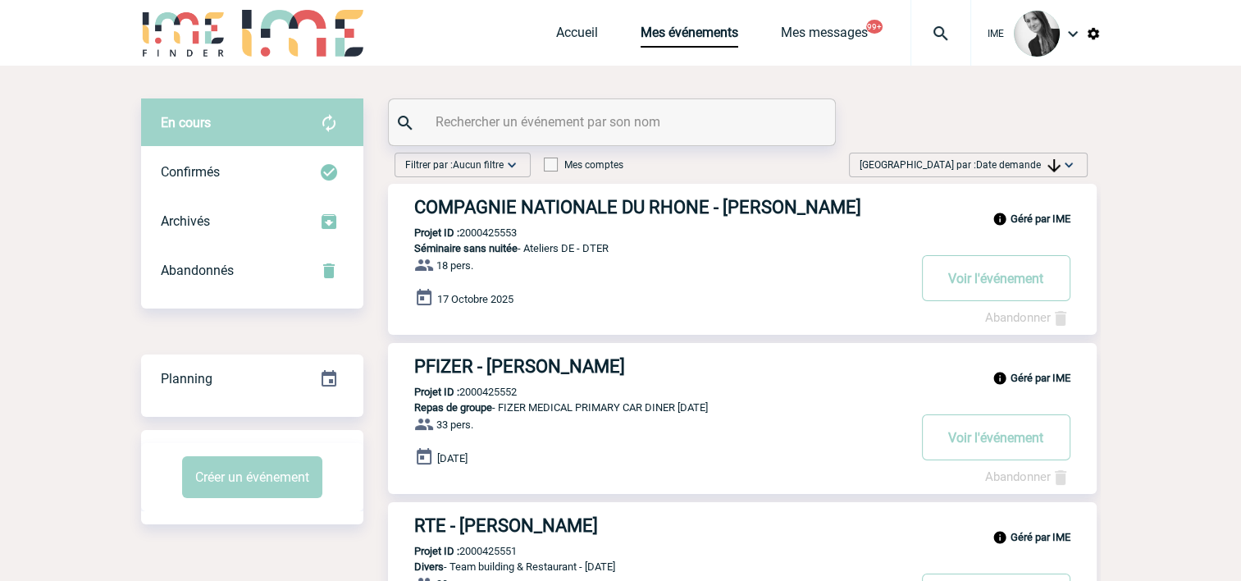
click at [1021, 165] on span "Date demande" at bounding box center [1018, 164] width 85 height 11
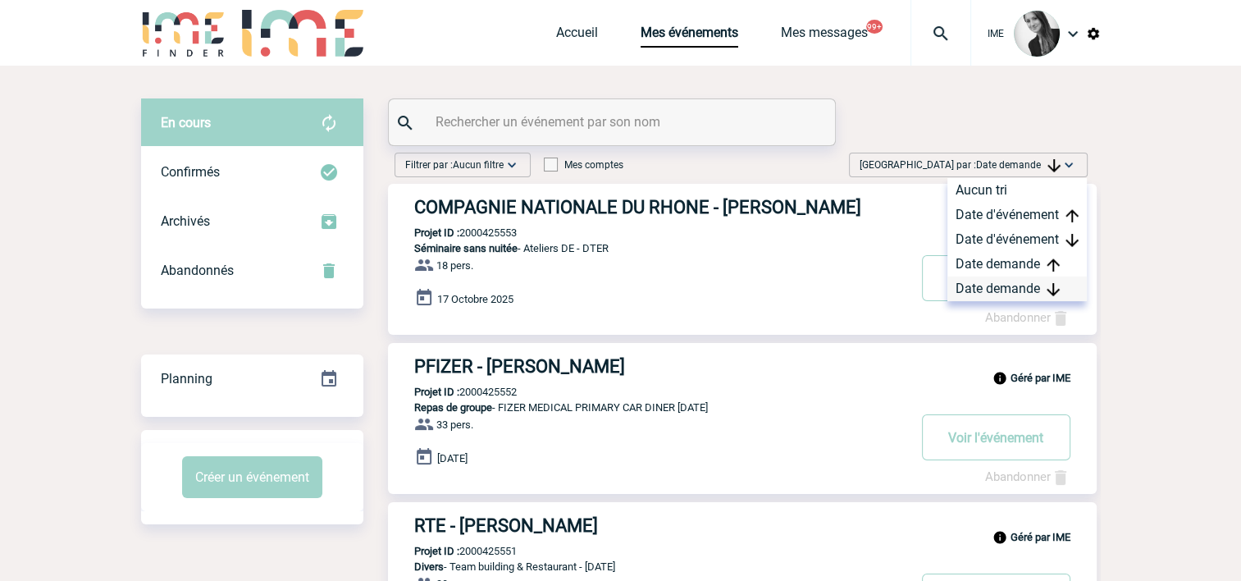
click at [994, 290] on div "Date demande" at bounding box center [1017, 288] width 139 height 25
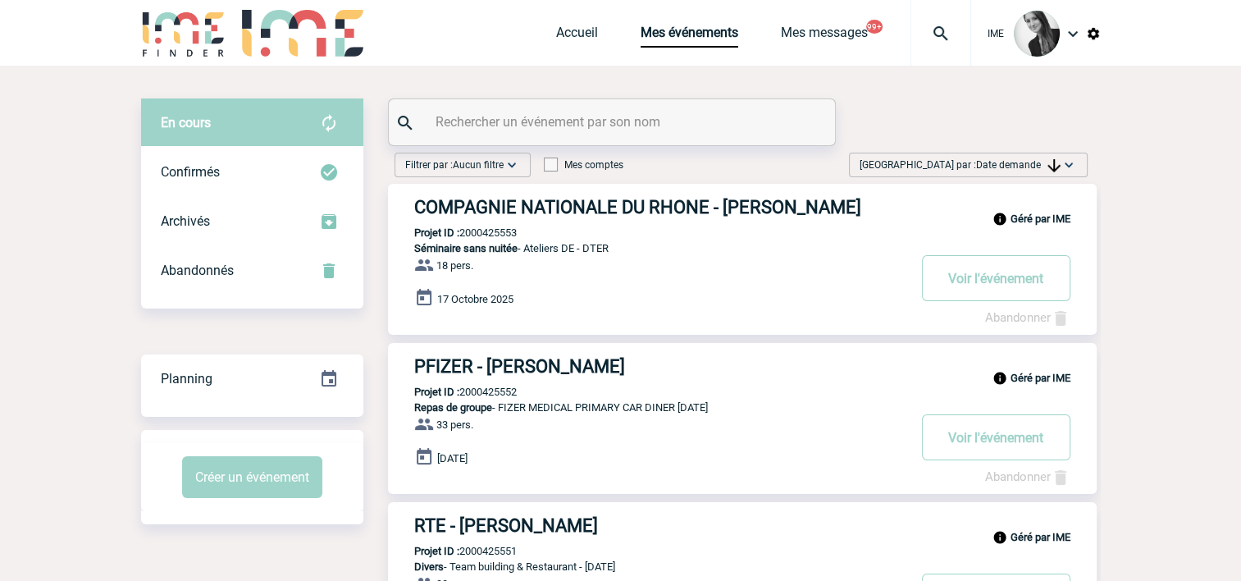
click at [1025, 161] on span "Date demande" at bounding box center [1018, 164] width 85 height 11
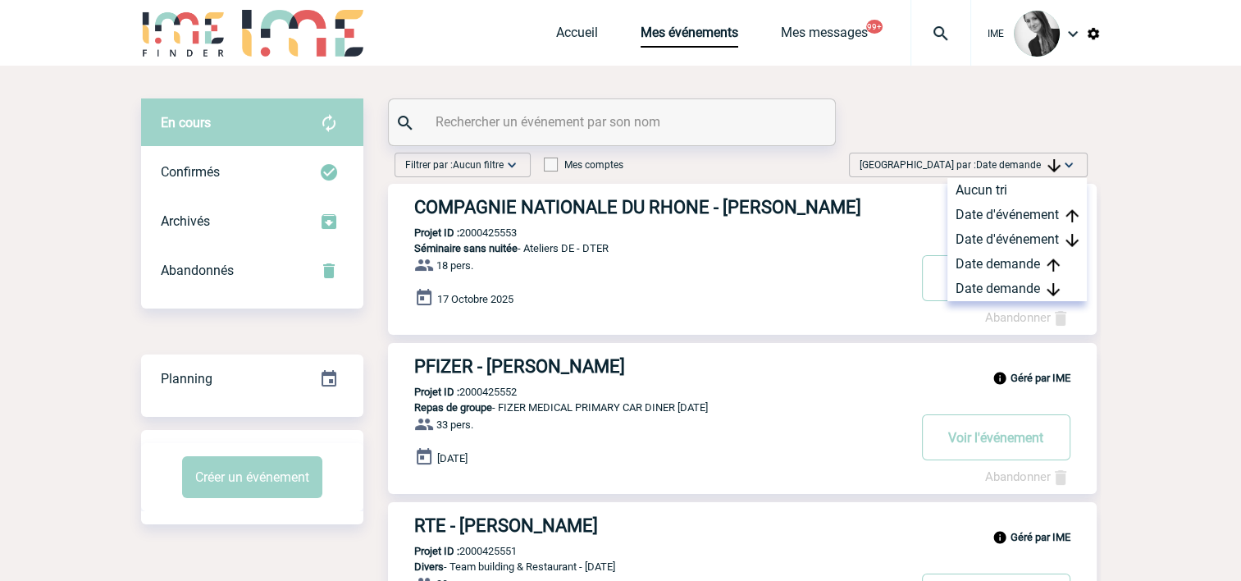
drag, startPoint x: 998, startPoint y: 287, endPoint x: 1094, endPoint y: 295, distance: 96.3
click at [998, 288] on div "Date demande" at bounding box center [1017, 288] width 139 height 25
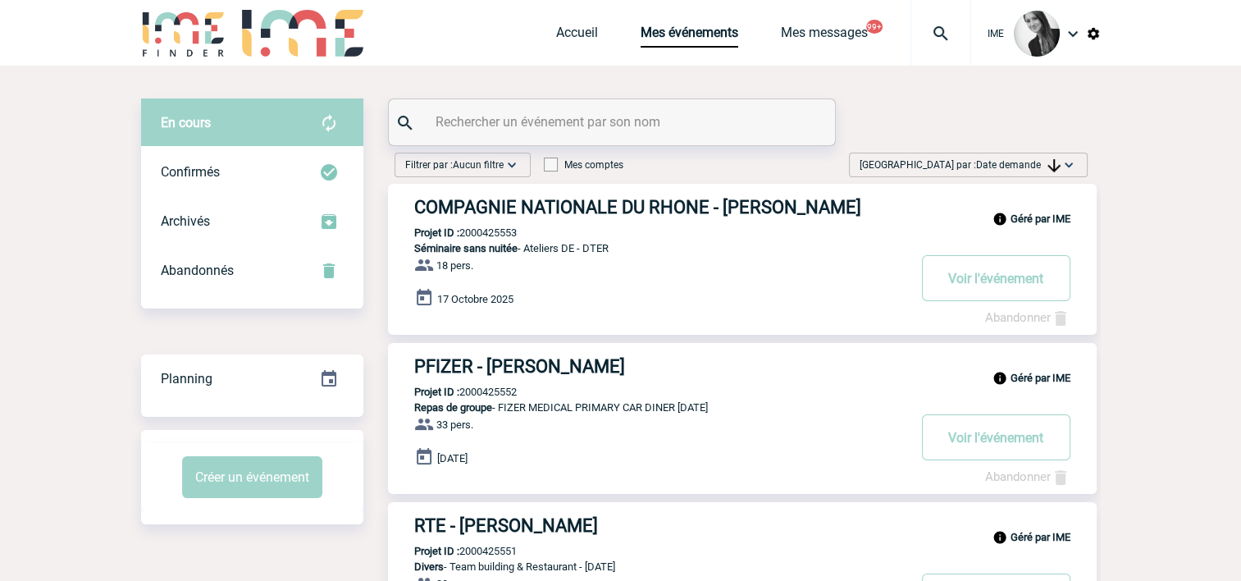
click at [1004, 165] on span "Date demande" at bounding box center [1018, 164] width 85 height 11
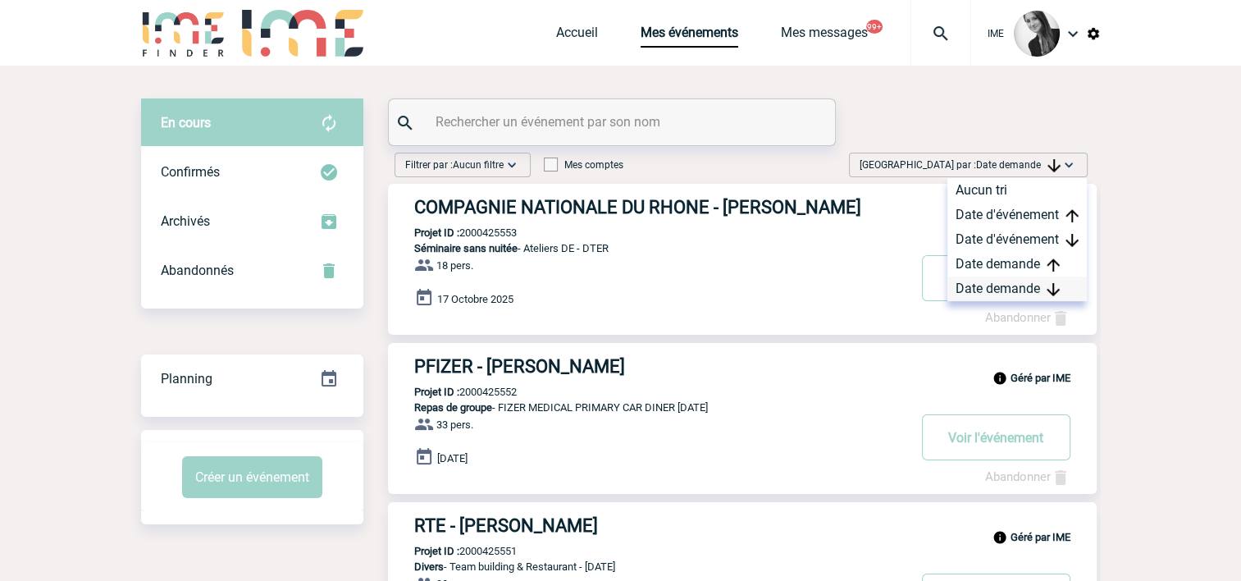
click at [1004, 290] on div "Date demande" at bounding box center [1017, 288] width 139 height 25
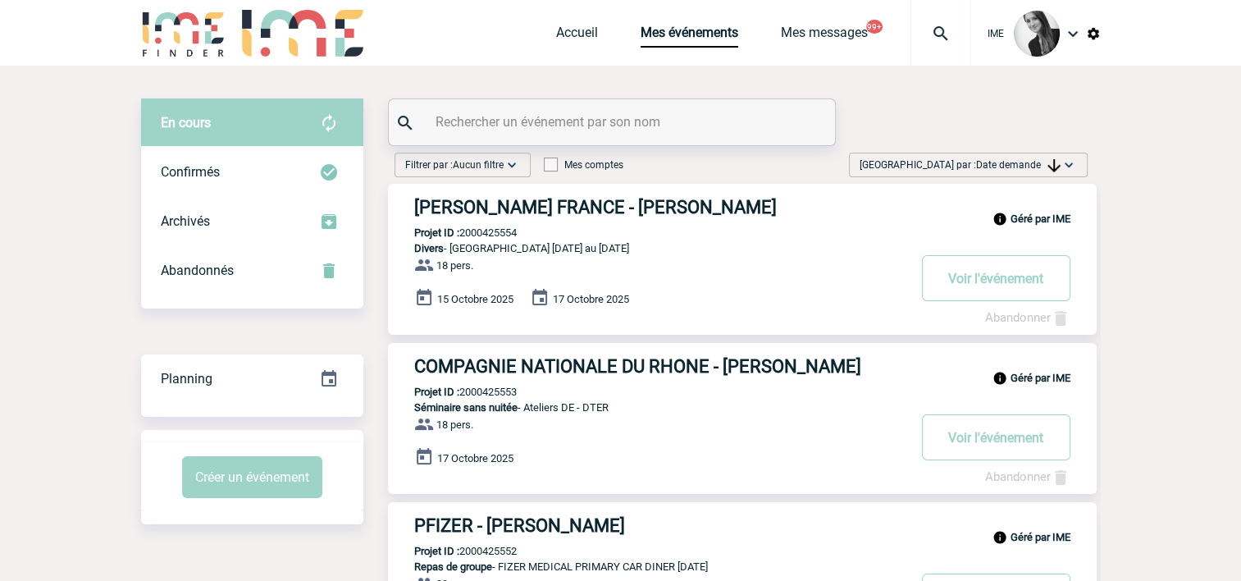
click at [1023, 164] on span "Date demande" at bounding box center [1018, 164] width 85 height 11
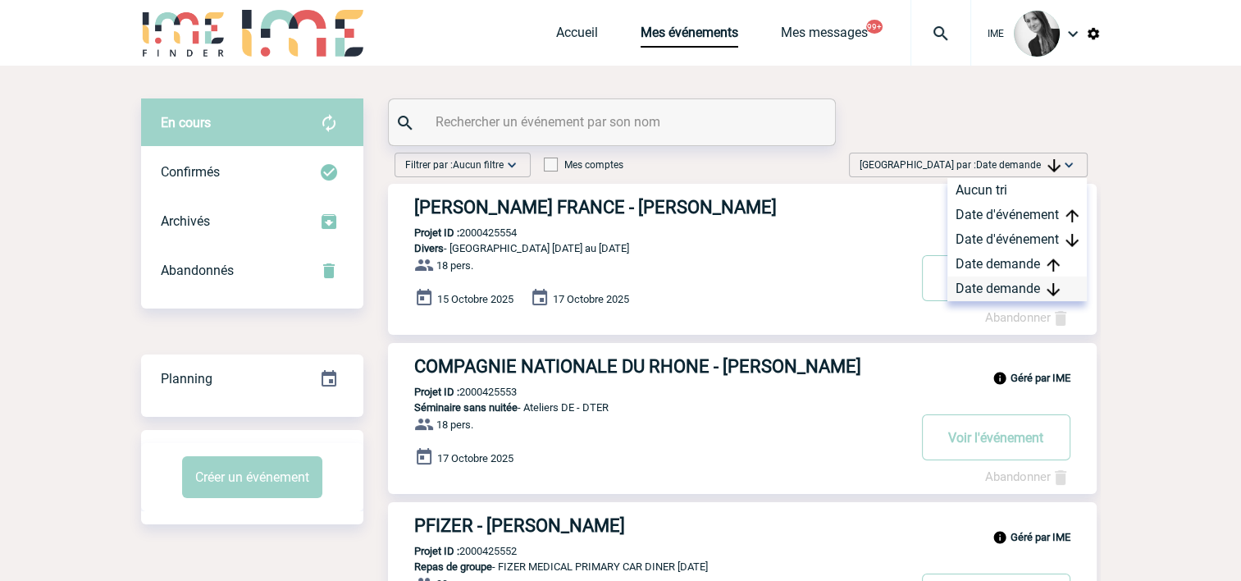
drag, startPoint x: 1003, startPoint y: 290, endPoint x: 965, endPoint y: 344, distance: 66.0
click at [1001, 292] on div "Date demande" at bounding box center [1017, 288] width 139 height 25
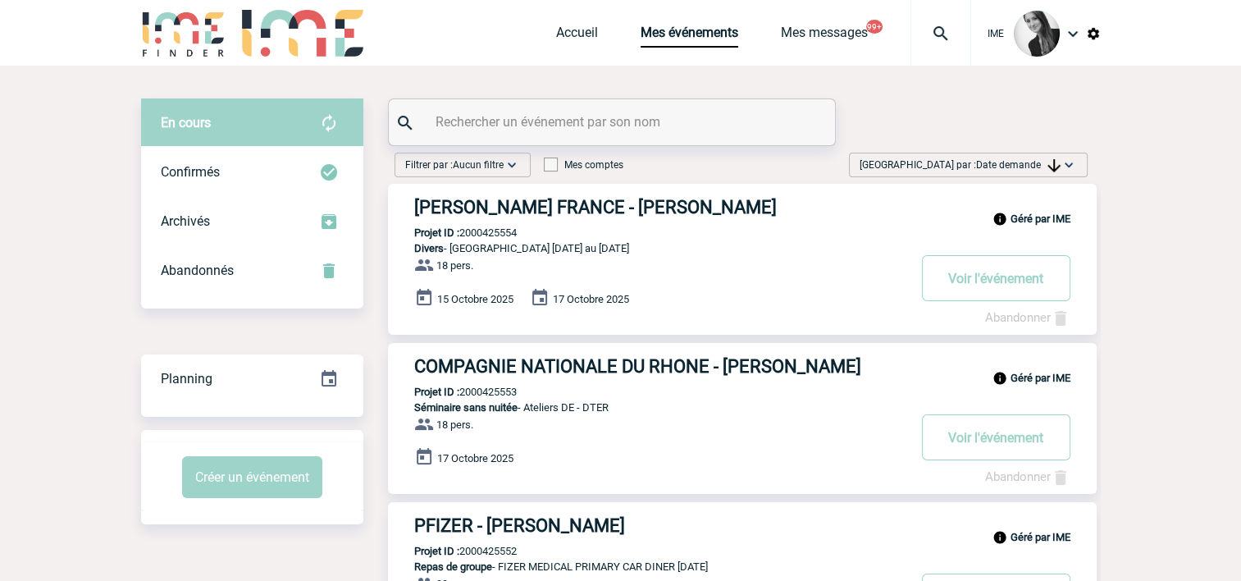
click at [1034, 167] on span "Date demande" at bounding box center [1018, 164] width 85 height 11
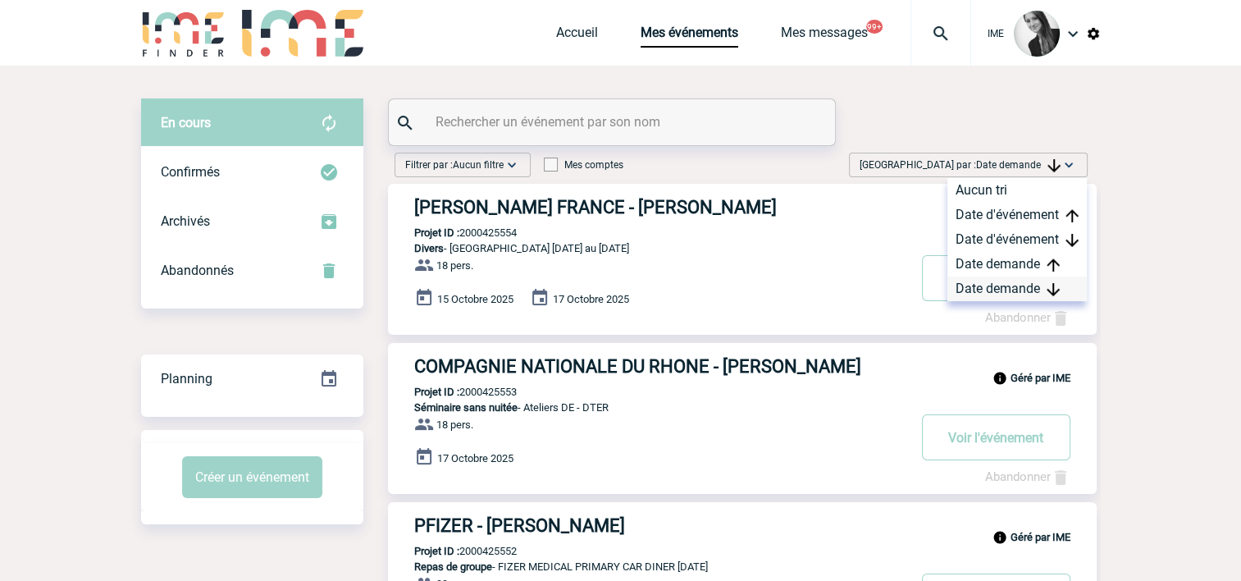
click at [1014, 284] on div "Date demande" at bounding box center [1017, 288] width 139 height 25
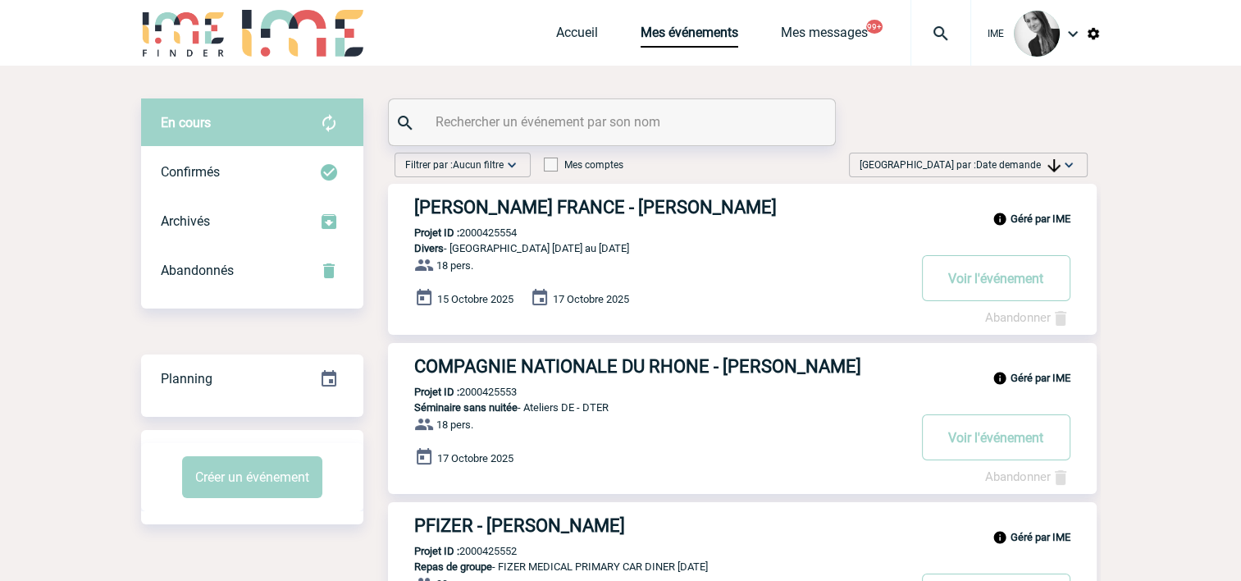
drag, startPoint x: 1024, startPoint y: 166, endPoint x: 1028, endPoint y: 218, distance: 52.7
click at [1024, 167] on span "Date demande" at bounding box center [1018, 164] width 85 height 11
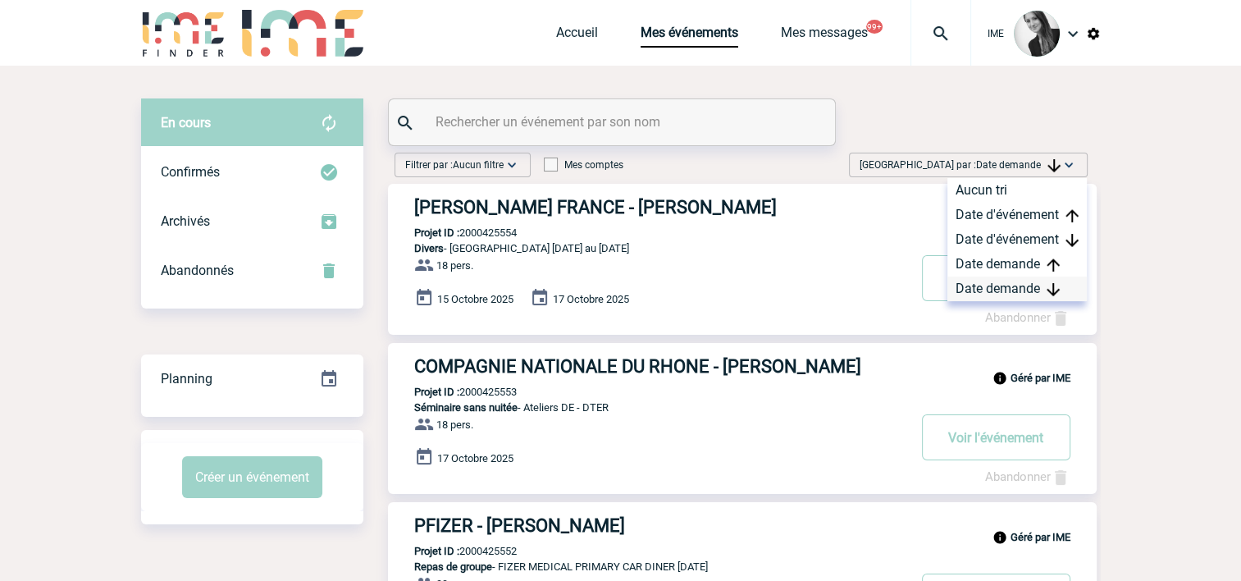
click at [1018, 294] on div "Date demande" at bounding box center [1017, 288] width 139 height 25
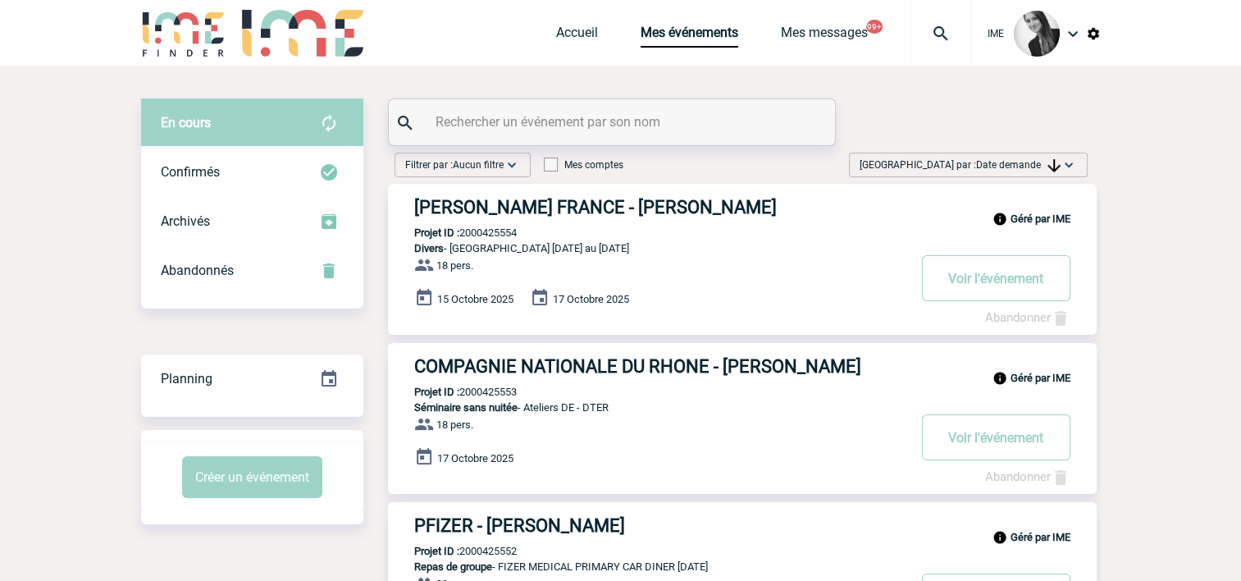
drag, startPoint x: 1007, startPoint y: 168, endPoint x: 1014, endPoint y: 189, distance: 21.5
drag, startPoint x: 1014, startPoint y: 189, endPoint x: 979, endPoint y: 172, distance: 38.9
click at [979, 172] on span "[GEOGRAPHIC_DATA] par : Date demande" at bounding box center [960, 165] width 201 height 16
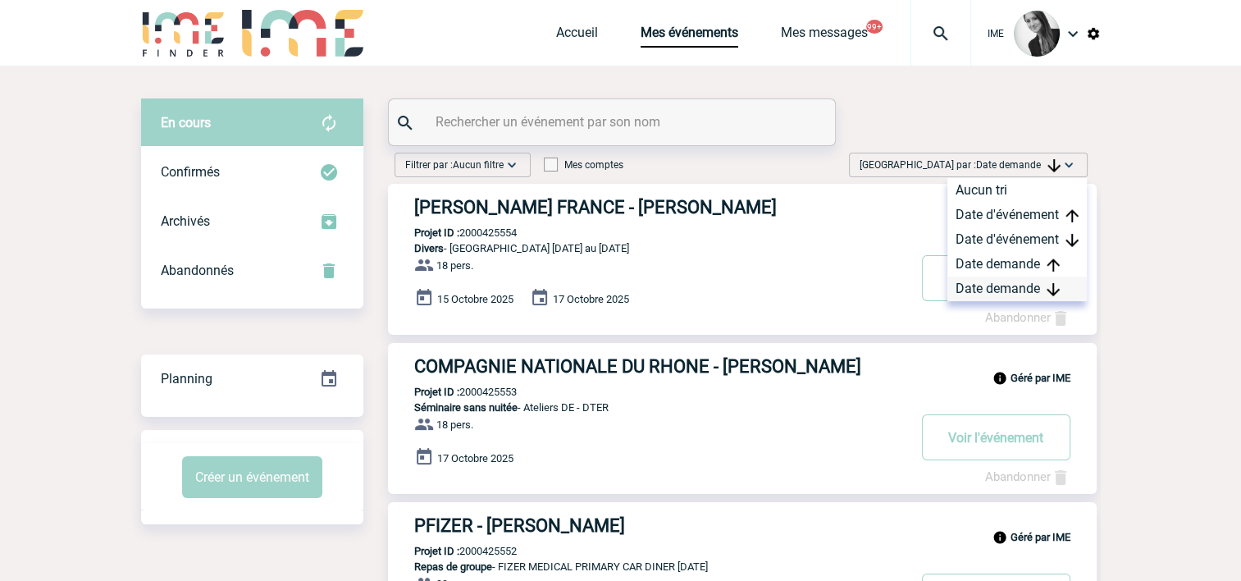
click at [975, 287] on div "Date demande" at bounding box center [1017, 288] width 139 height 25
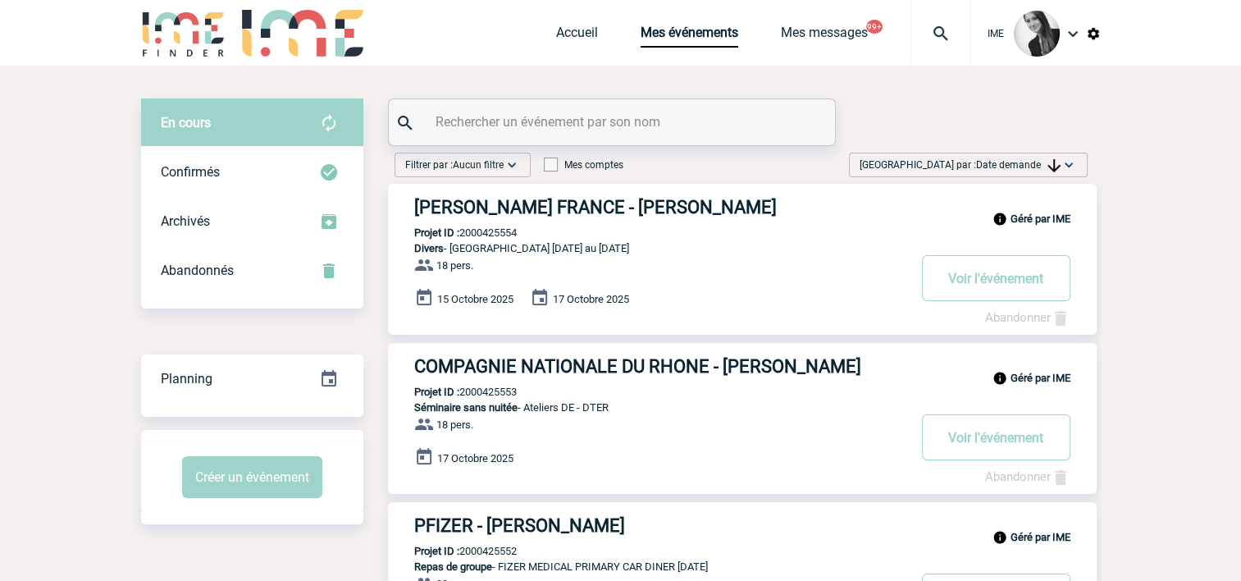
click at [1031, 167] on span "Date demande" at bounding box center [1018, 164] width 85 height 11
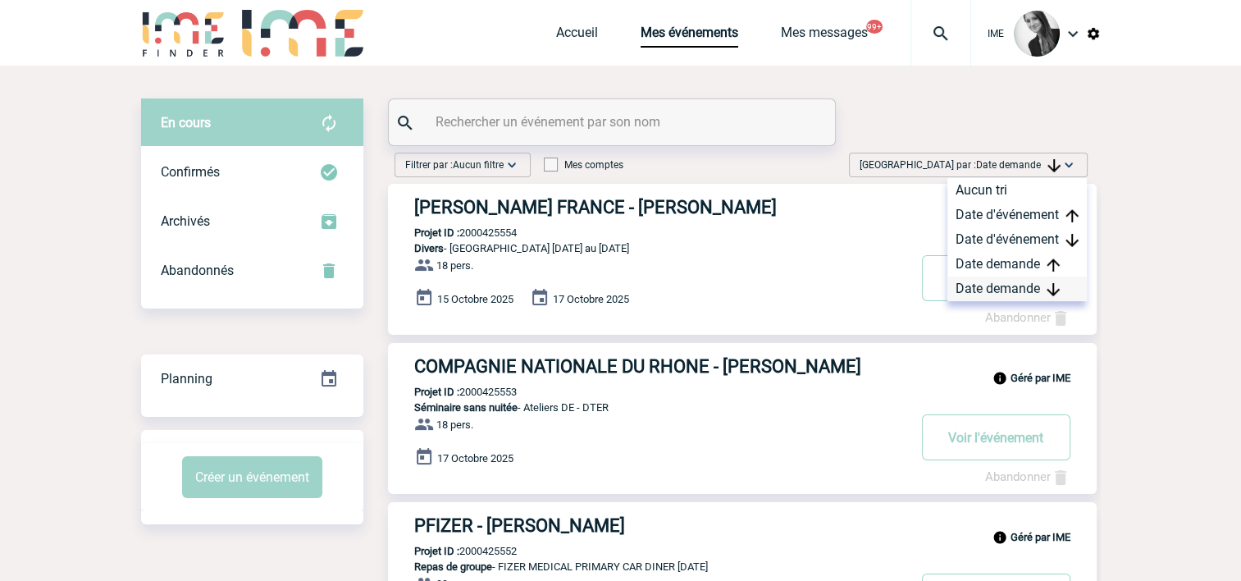
click at [996, 288] on div "Date demande" at bounding box center [1017, 288] width 139 height 25
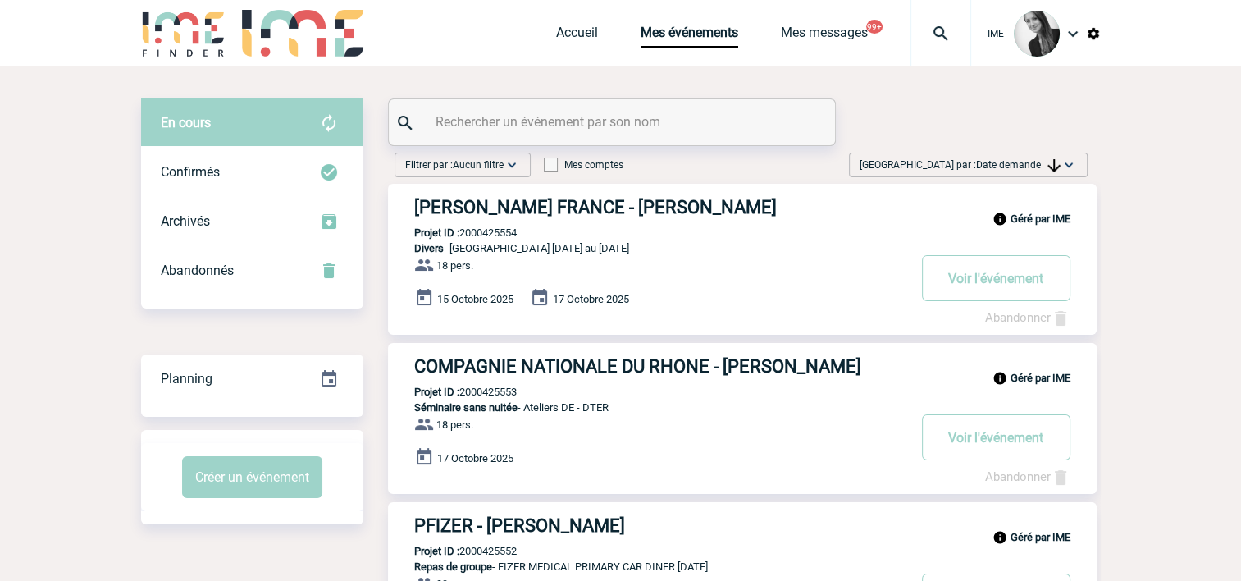
drag, startPoint x: 1001, startPoint y: 161, endPoint x: 989, endPoint y: 305, distance: 144.9
click at [1001, 161] on span "Date demande" at bounding box center [1018, 164] width 85 height 11
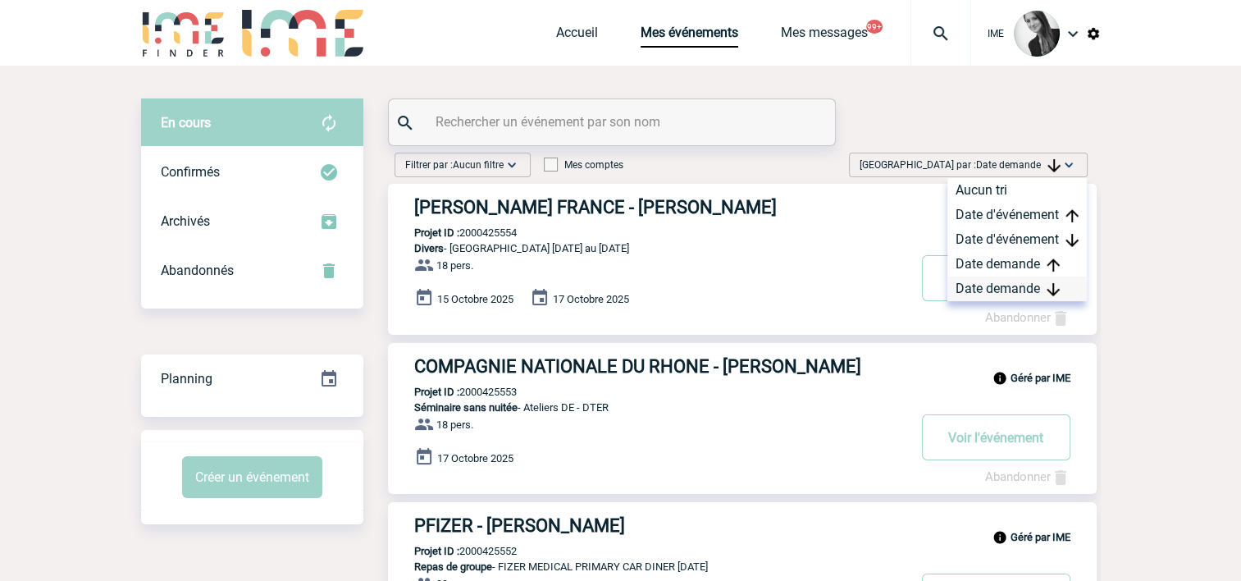
click at [968, 290] on div "Date demande" at bounding box center [1017, 288] width 139 height 25
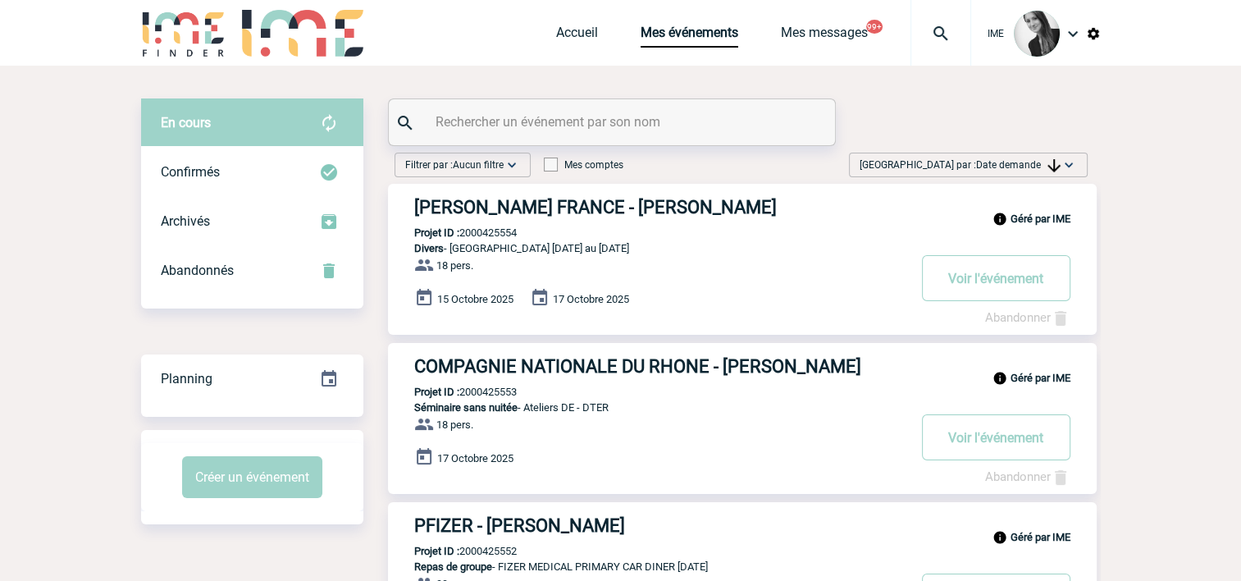
click at [1048, 167] on img at bounding box center [1054, 165] width 13 height 13
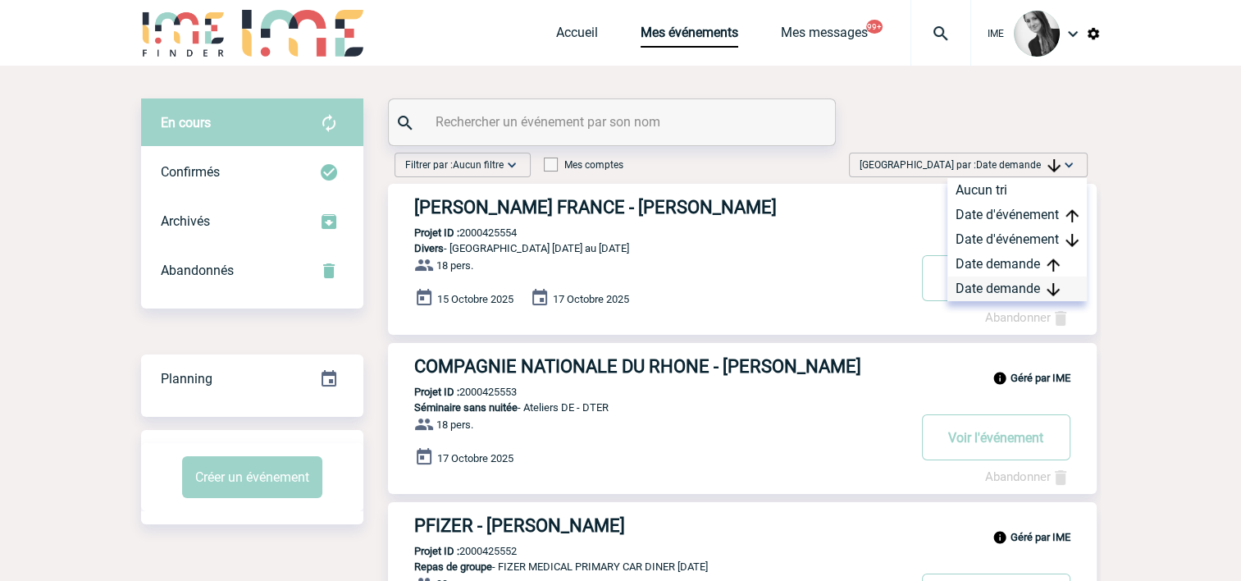
click at [971, 289] on div "Date demande" at bounding box center [1017, 288] width 139 height 25
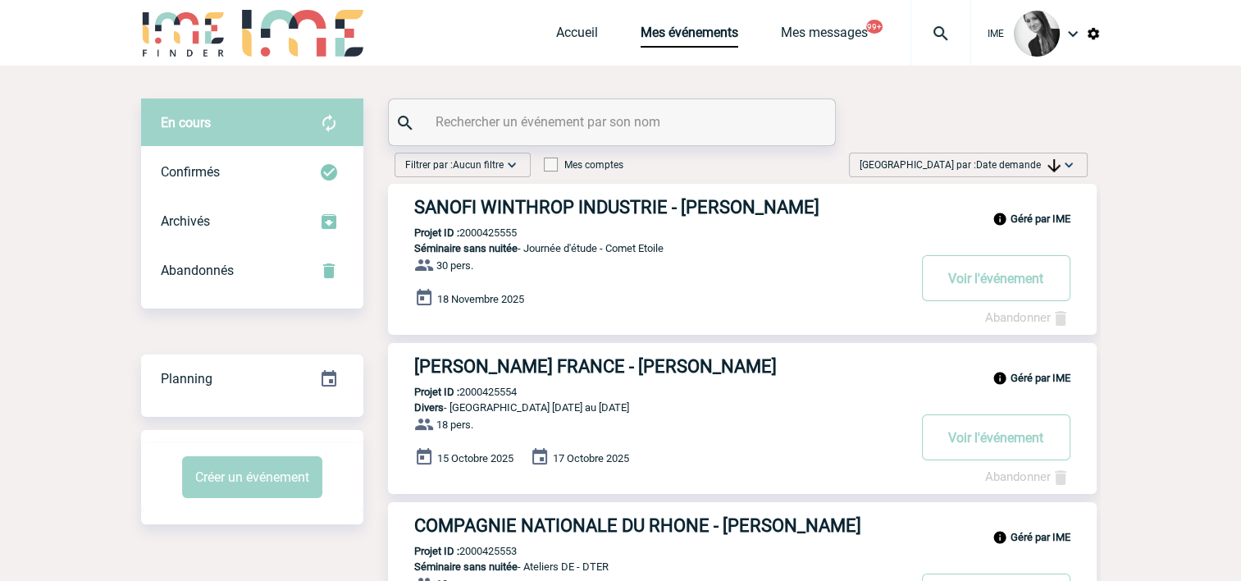
drag, startPoint x: 1008, startPoint y: 170, endPoint x: 1012, endPoint y: 181, distance: 11.9
click at [1008, 170] on span "Date demande" at bounding box center [1018, 164] width 85 height 11
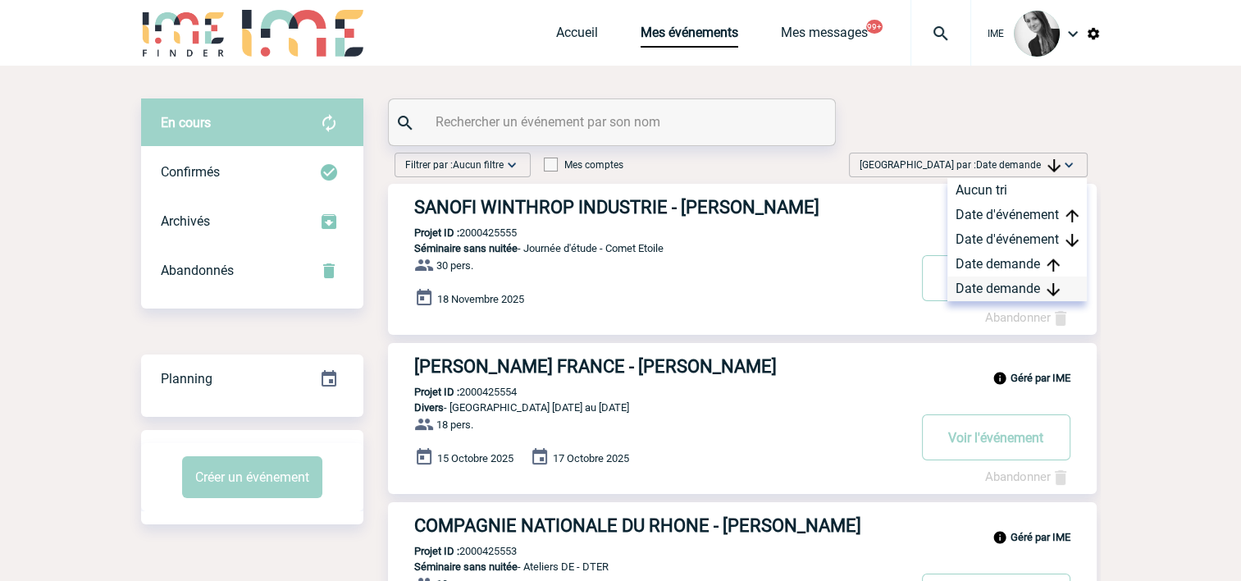
click at [1018, 289] on div "Date demande" at bounding box center [1017, 288] width 139 height 25
